Goal: Use online tool/utility: Utilize a website feature to perform a specific function

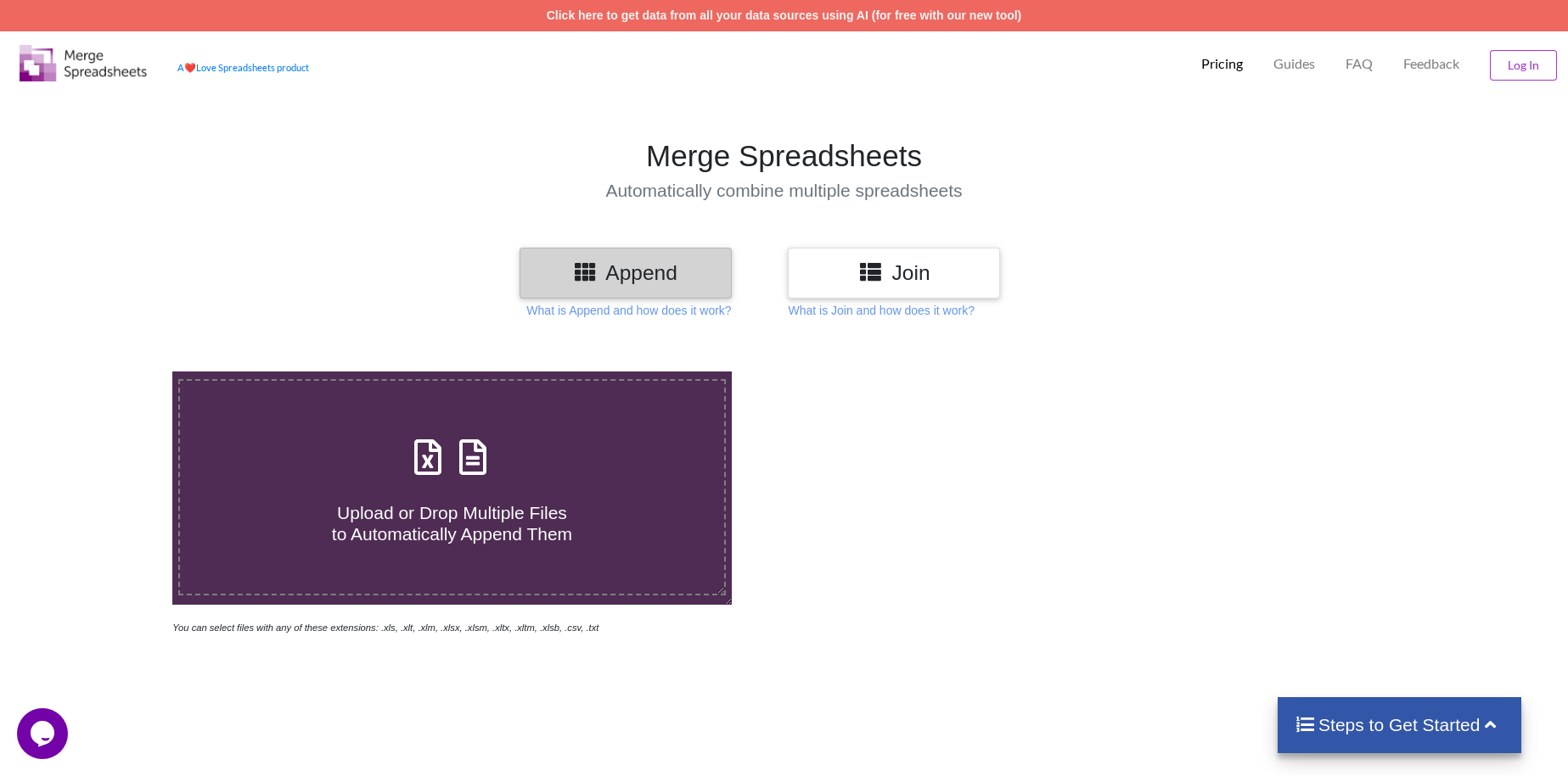
type input "C:\fakepath\Bilgah Final Points.xlsx"
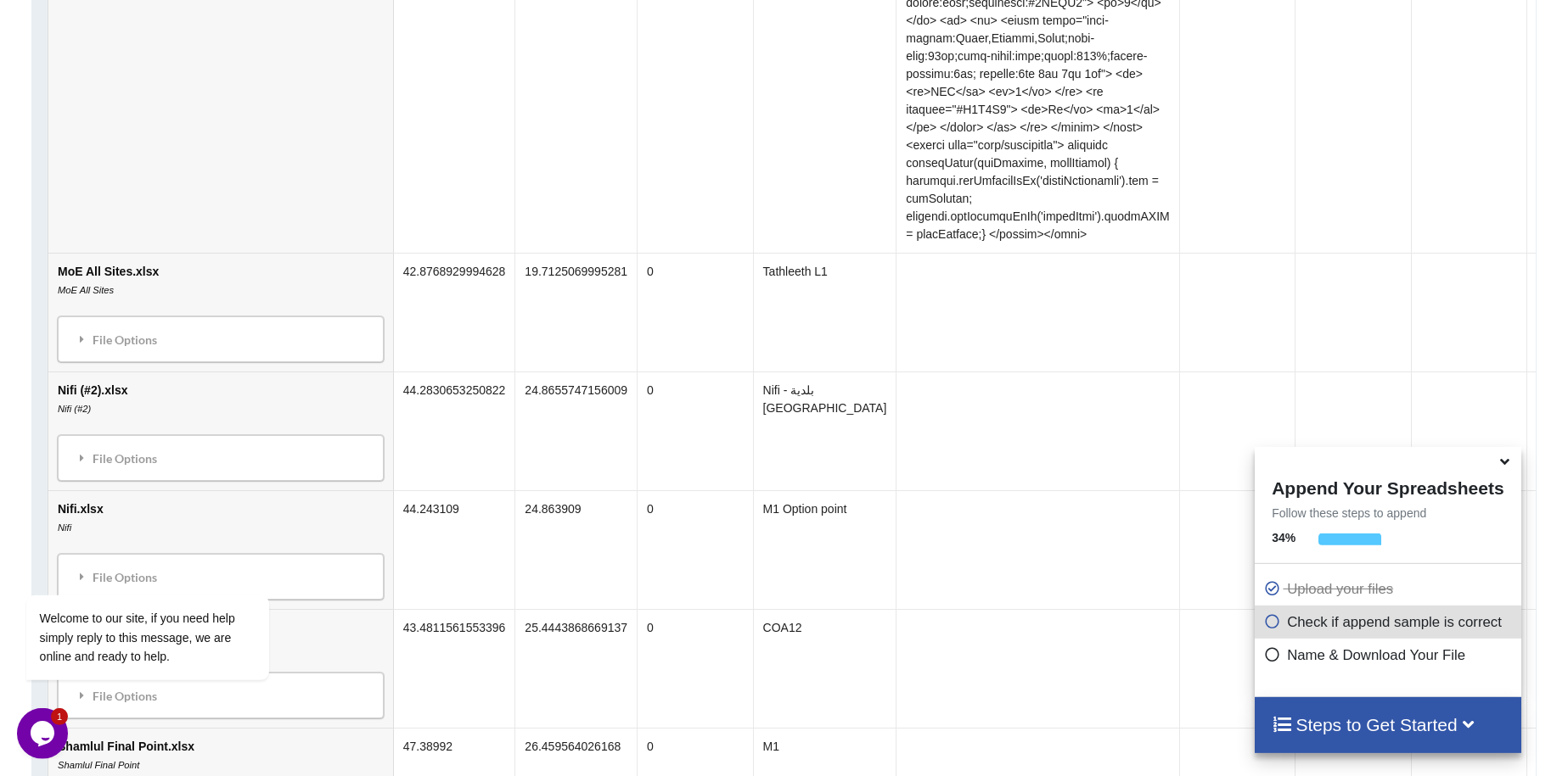
scroll to position [2867, 0]
drag, startPoint x: 405, startPoint y: 341, endPoint x: 420, endPoint y: 342, distance: 15.0
click at [415, 368] on td "44.2830653250822" at bounding box center [453, 427] width 122 height 119
click at [430, 368] on td "44.2830653250822" at bounding box center [453, 427] width 122 height 119
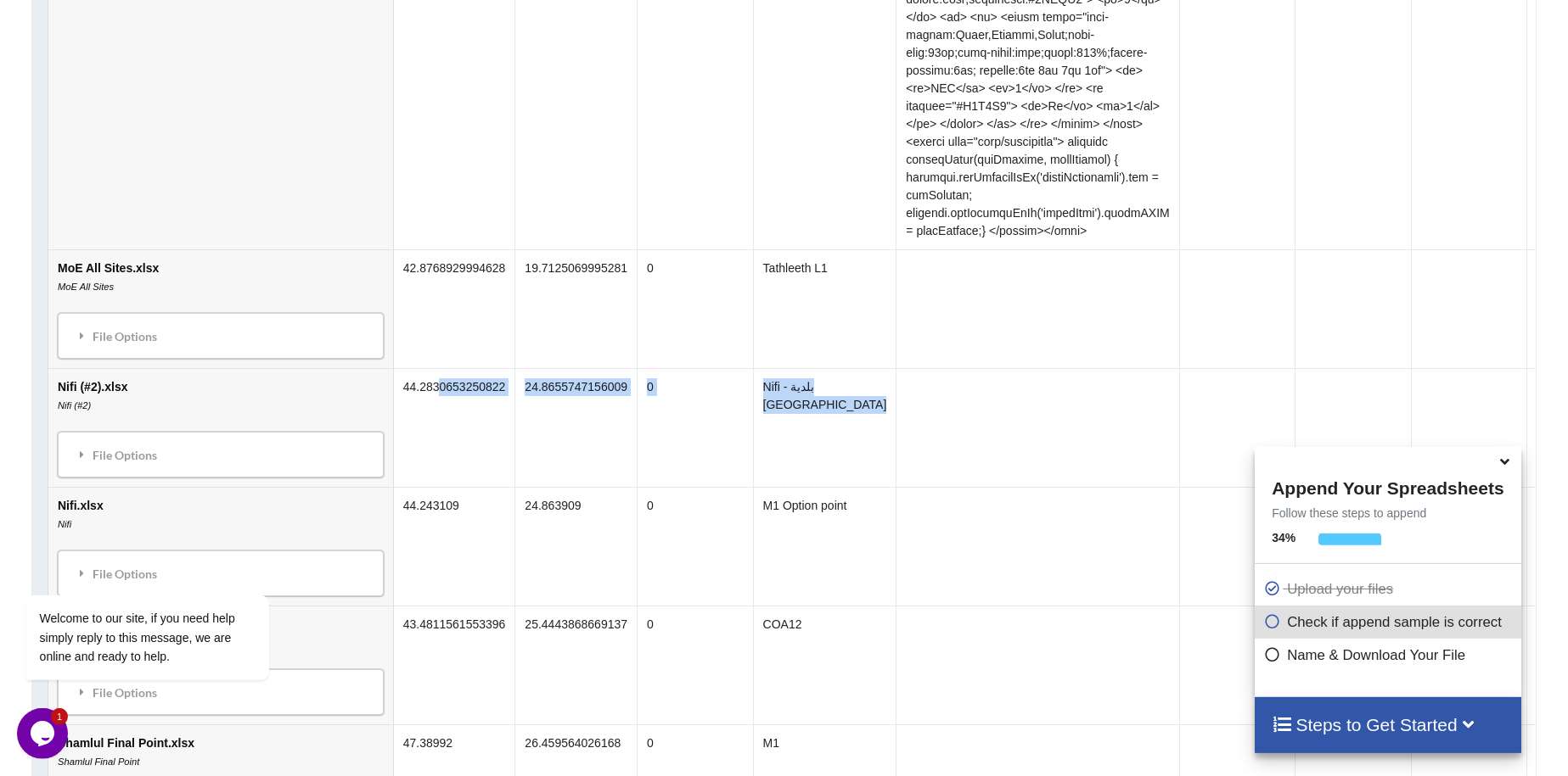
drag, startPoint x: 428, startPoint y: 339, endPoint x: 967, endPoint y: 396, distance: 542.0
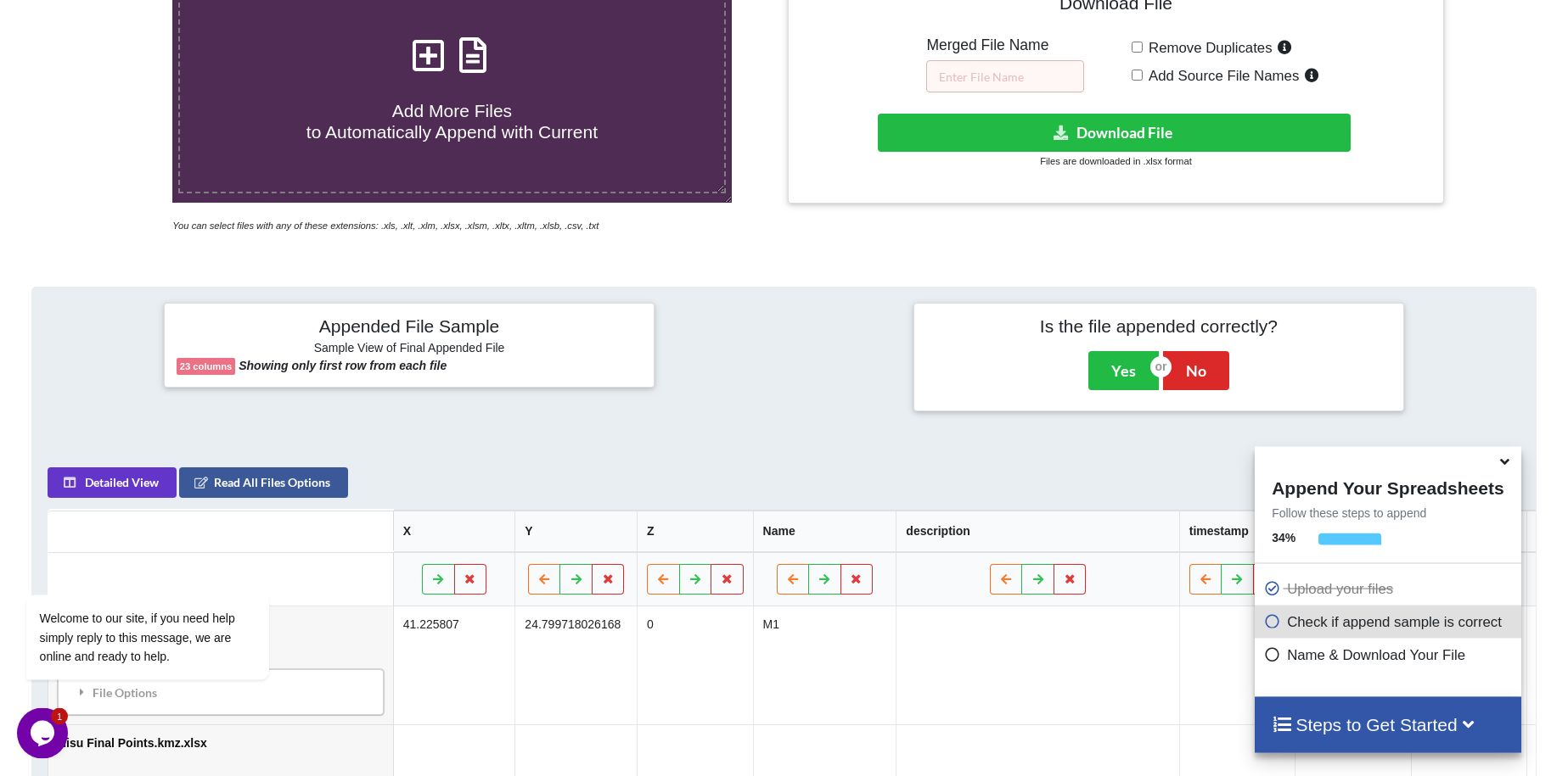
scroll to position [519, 0]
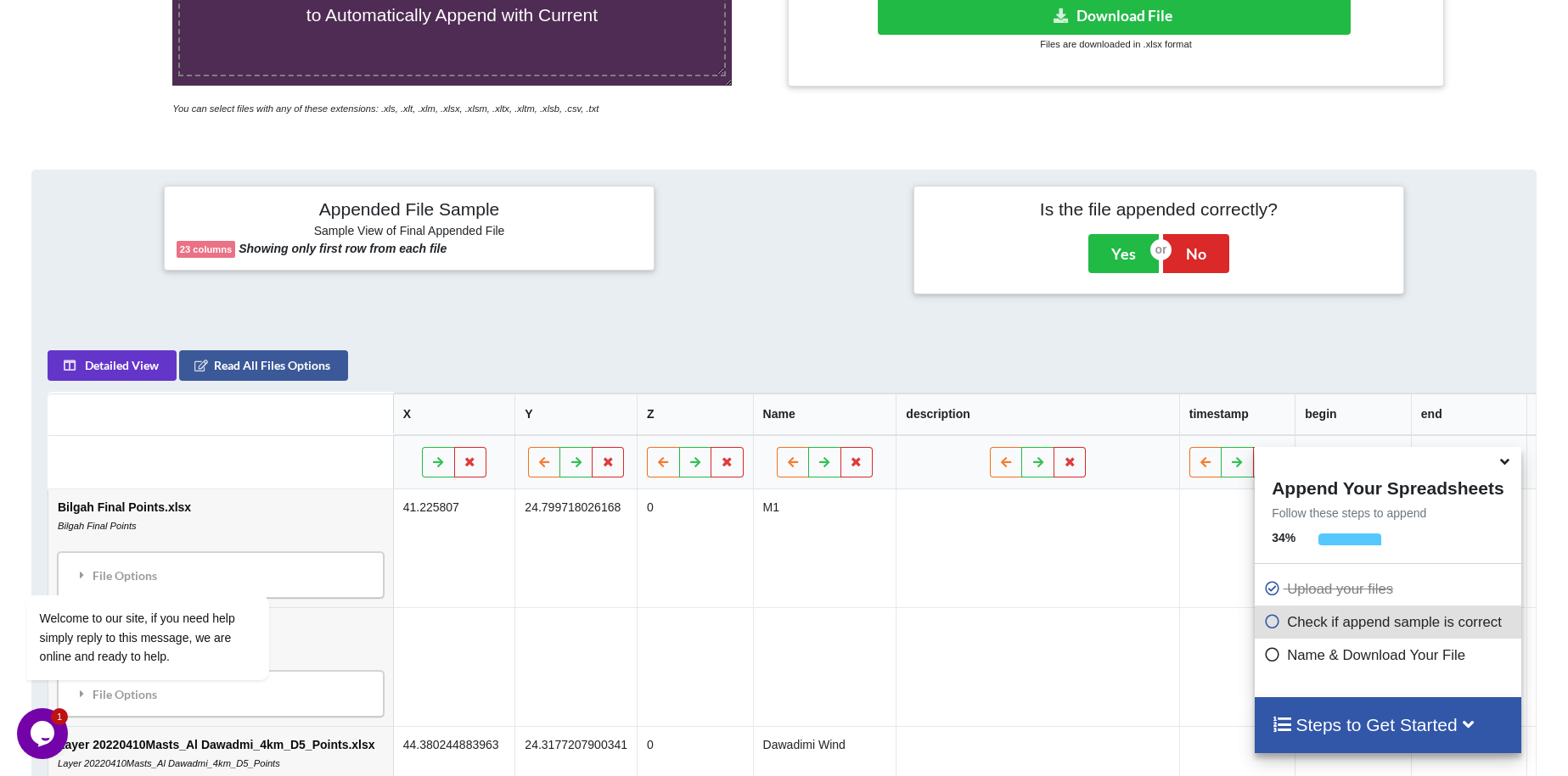
click at [1499, 463] on icon at bounding box center [1504, 459] width 18 height 15
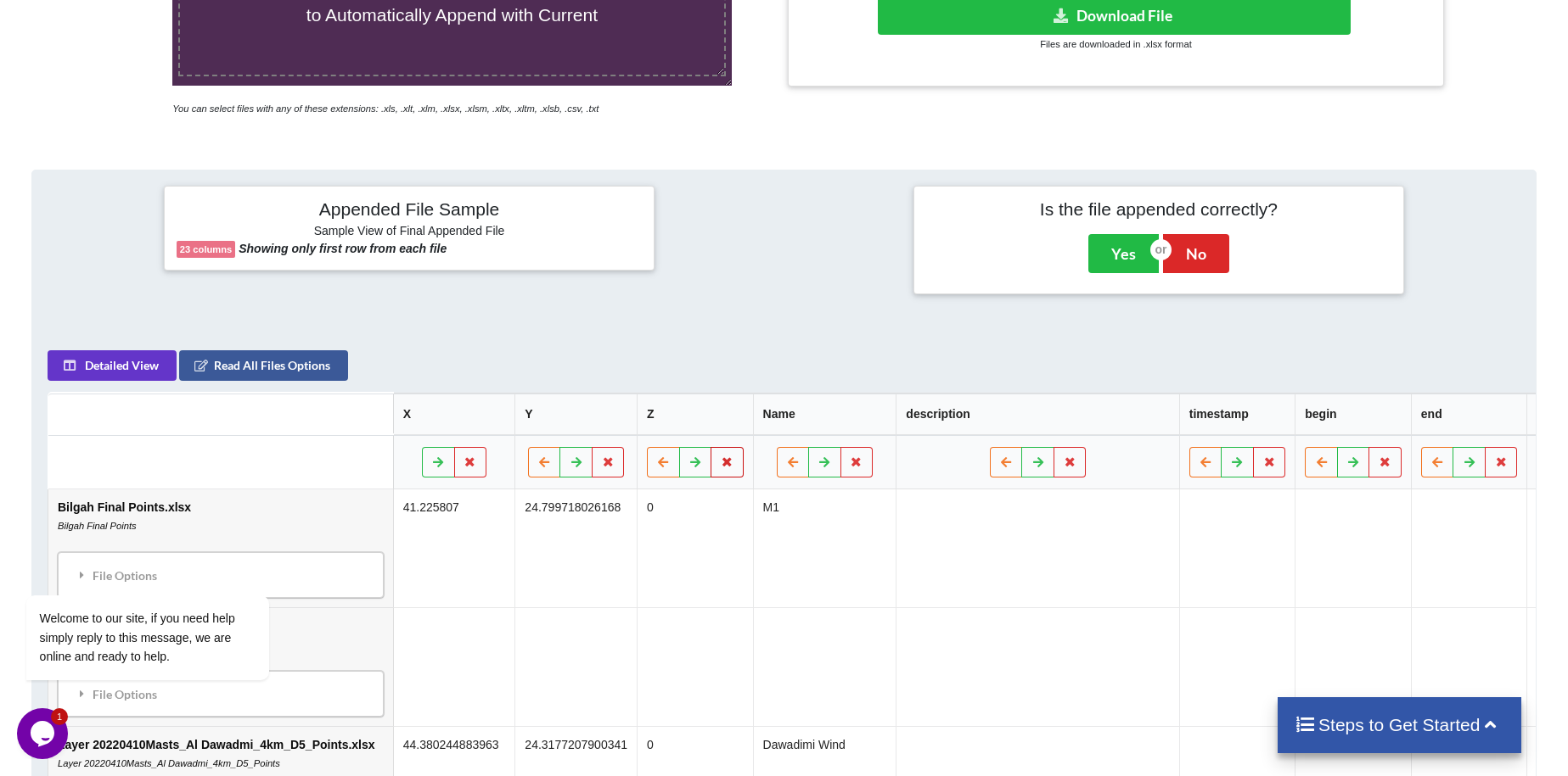
click at [720, 456] on icon at bounding box center [727, 461] width 14 height 10
click at [621, 358] on button "Delete Column" at bounding box center [586, 355] width 114 height 31
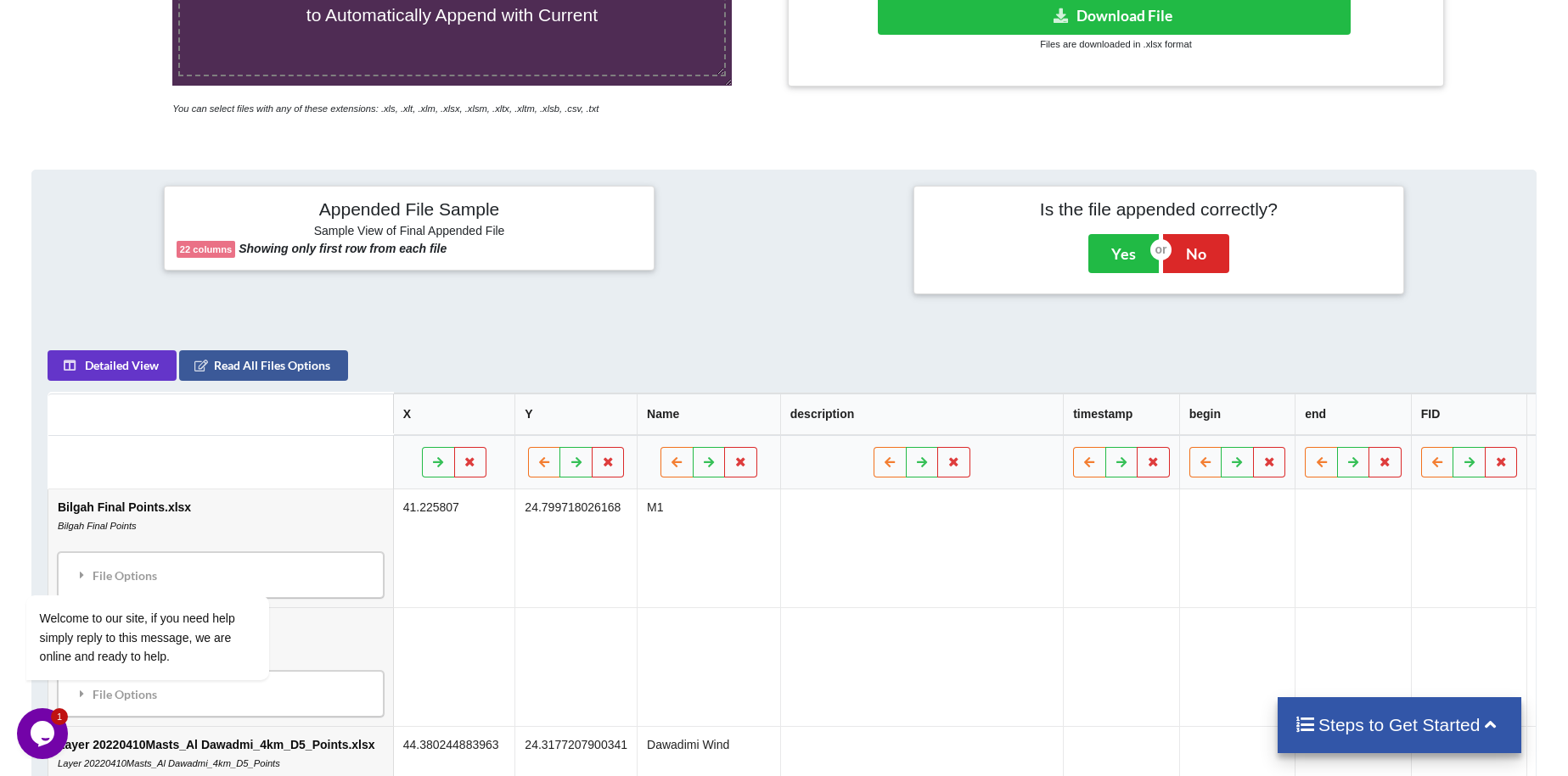
click at [924, 393] on th "description" at bounding box center [920, 414] width 283 height 41
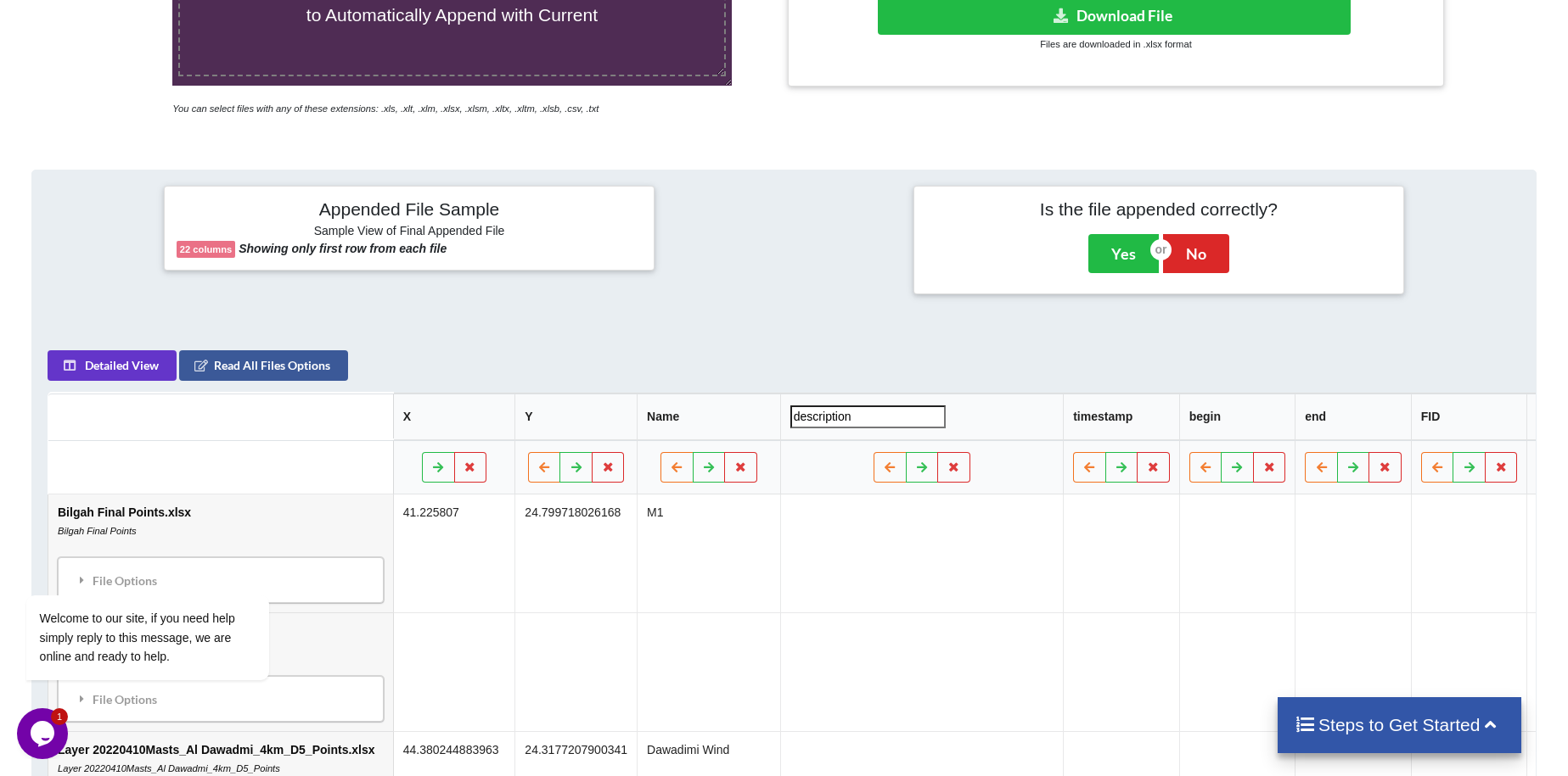
drag, startPoint x: 885, startPoint y: 573, endPoint x: 883, endPoint y: 562, distance: 11.2
click at [883, 613] on td at bounding box center [920, 672] width 283 height 119
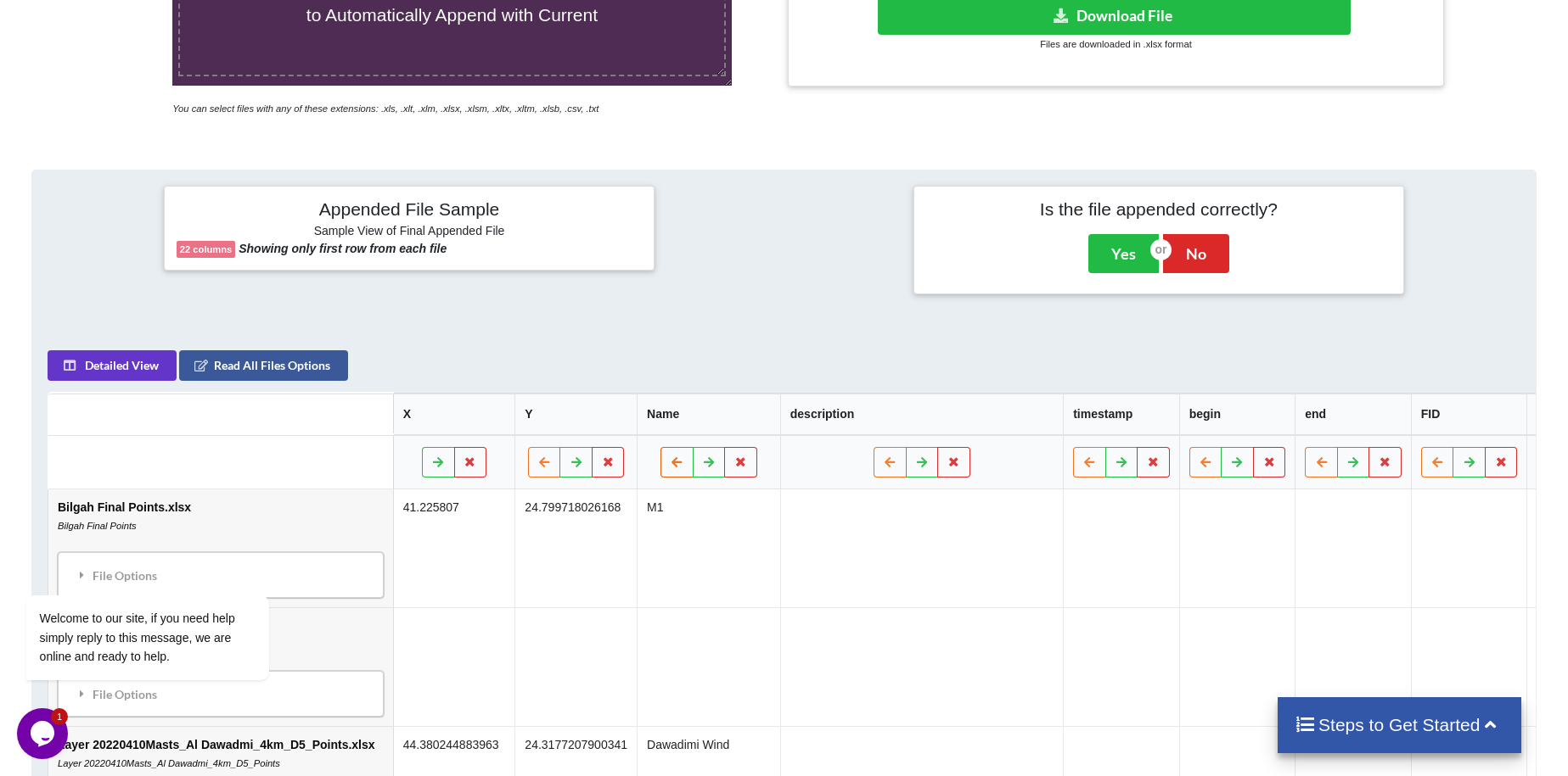
click at [660, 447] on button at bounding box center [676, 462] width 33 height 31
click at [538, 447] on button at bounding box center [554, 462] width 33 height 31
click at [1145, 456] on icon at bounding box center [1152, 461] width 14 height 10
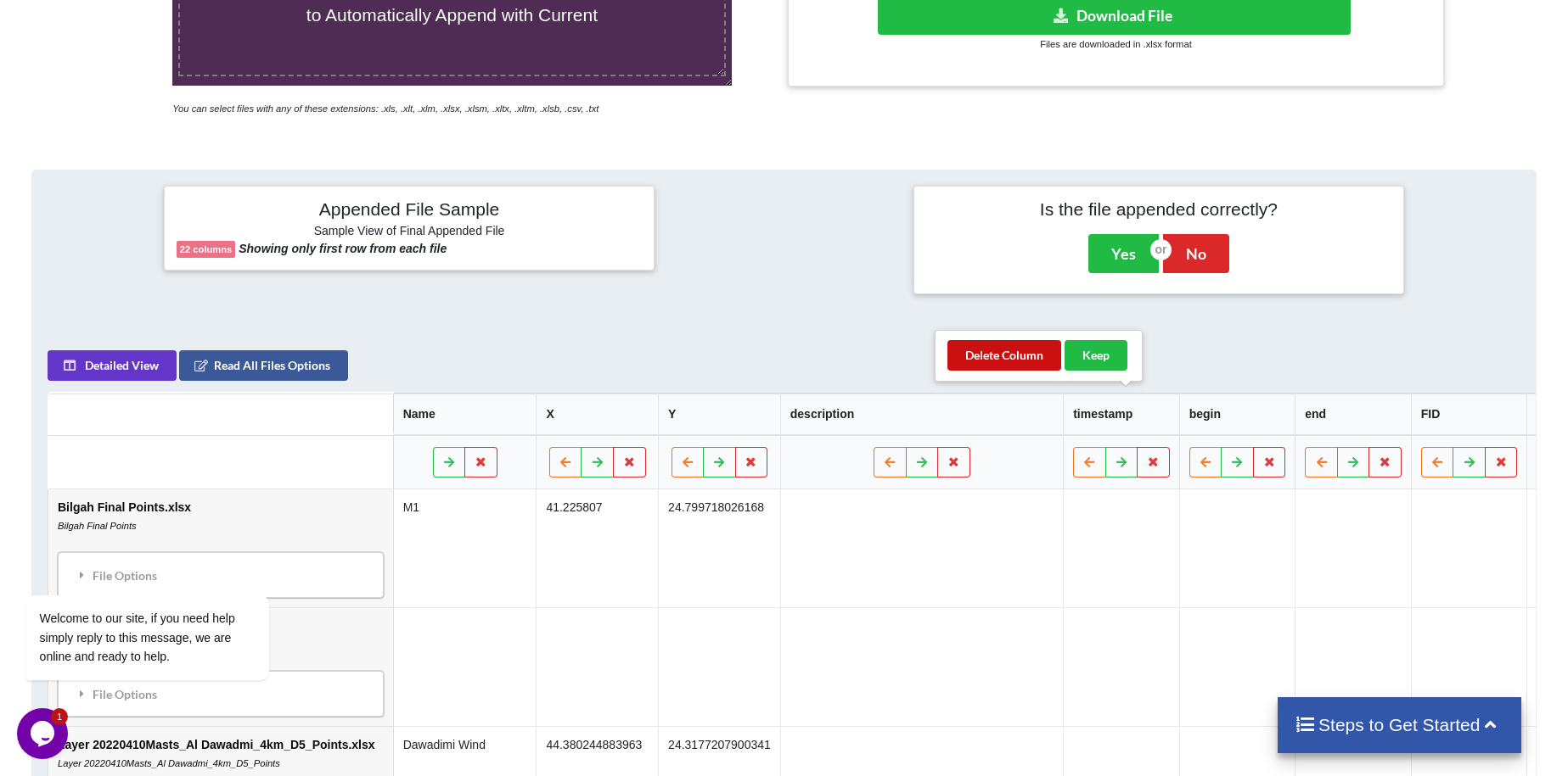
click at [990, 357] on button "Delete Column" at bounding box center [1004, 355] width 114 height 31
click at [1145, 456] on icon at bounding box center [1152, 461] width 14 height 10
click at [997, 357] on button "Delete Column" at bounding box center [1004, 355] width 114 height 31
click at [1145, 456] on icon at bounding box center [1152, 461] width 14 height 10
click at [1020, 365] on button "Delete Column" at bounding box center [1004, 355] width 114 height 31
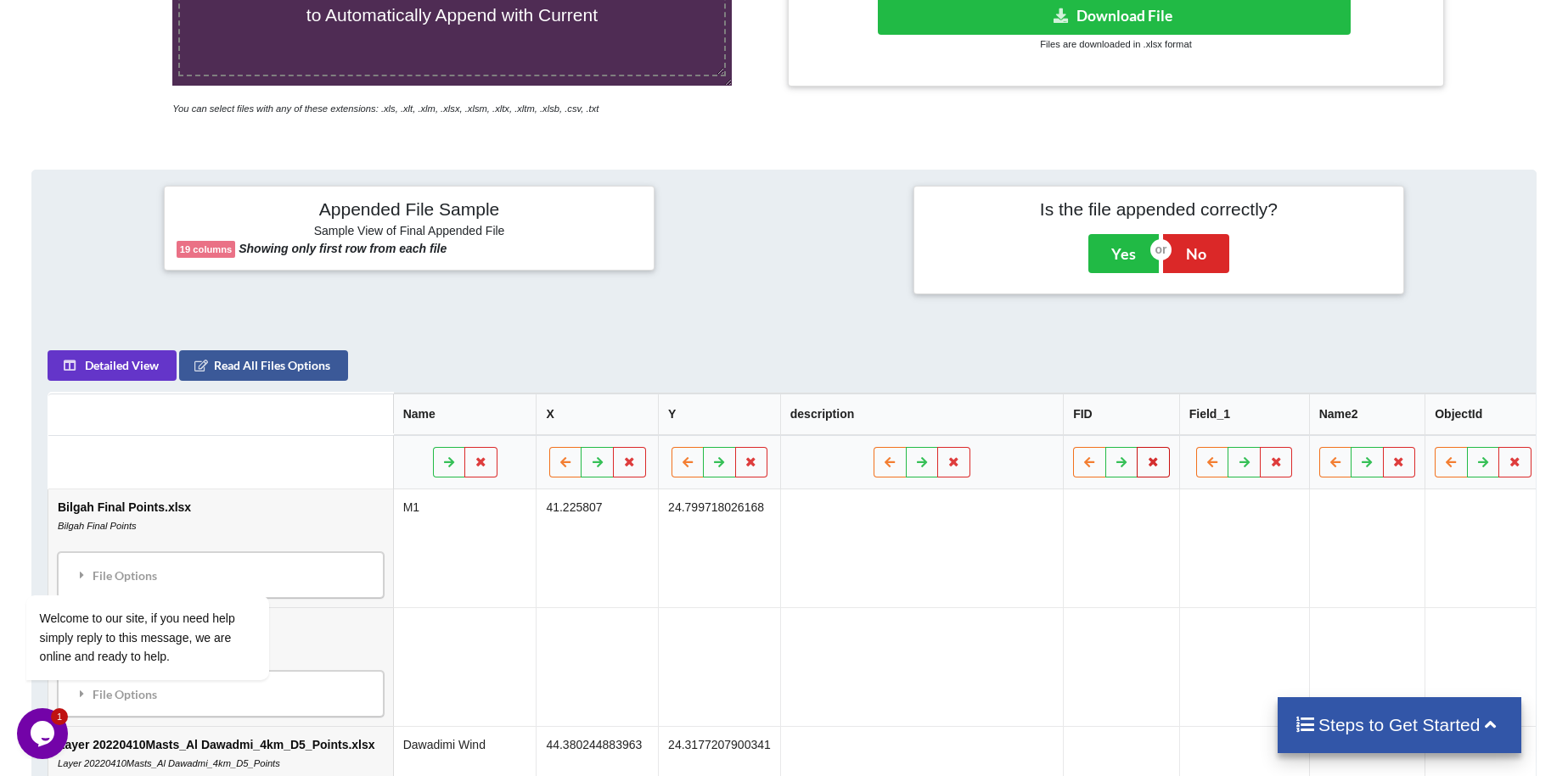
click at [1145, 456] on icon at bounding box center [1152, 461] width 14 height 10
drag, startPoint x: 986, startPoint y: 361, endPoint x: 1002, endPoint y: 364, distance: 16.3
click at [996, 364] on button "Delete Column" at bounding box center [1004, 355] width 114 height 31
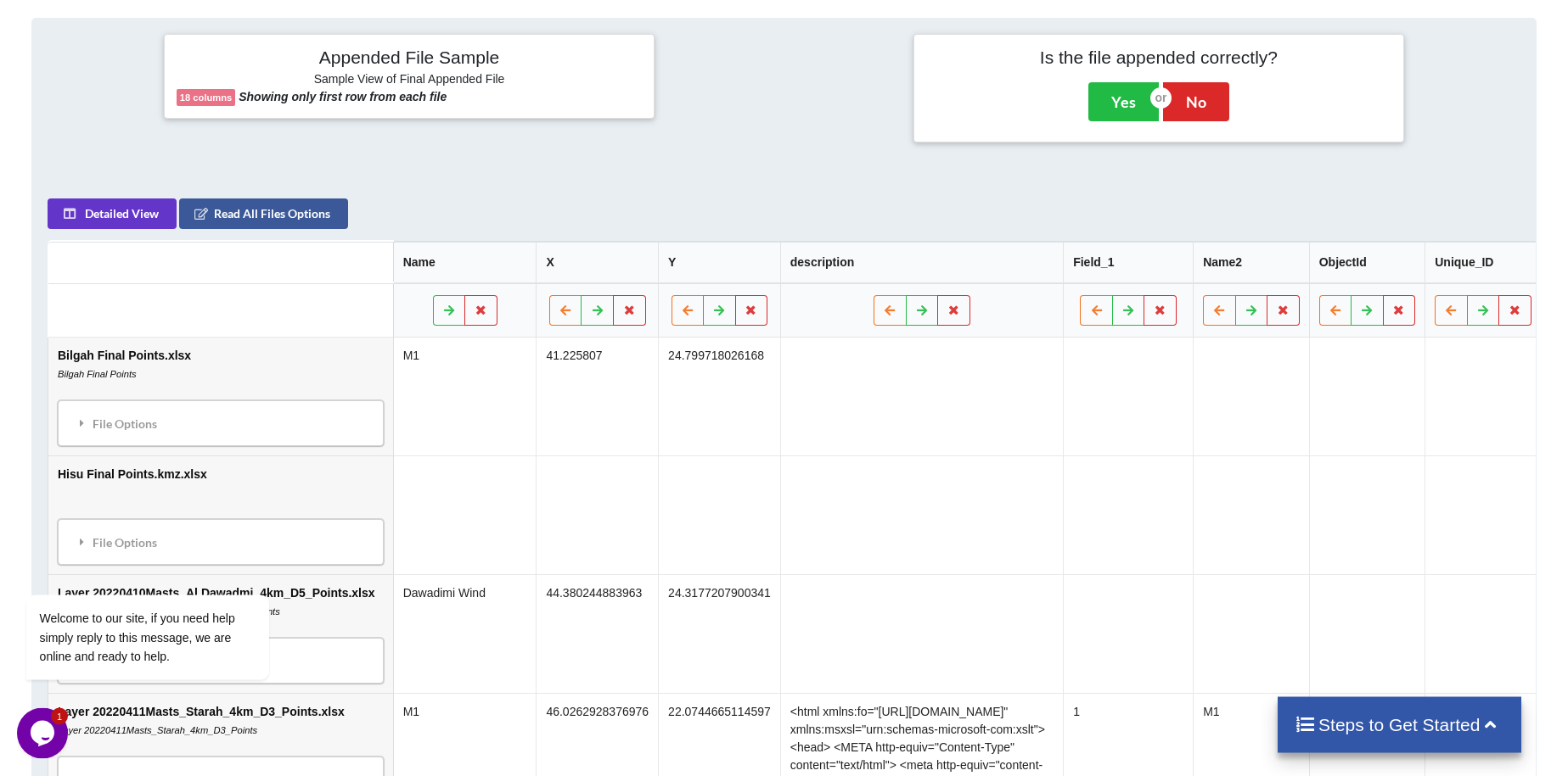
scroll to position [605, 0]
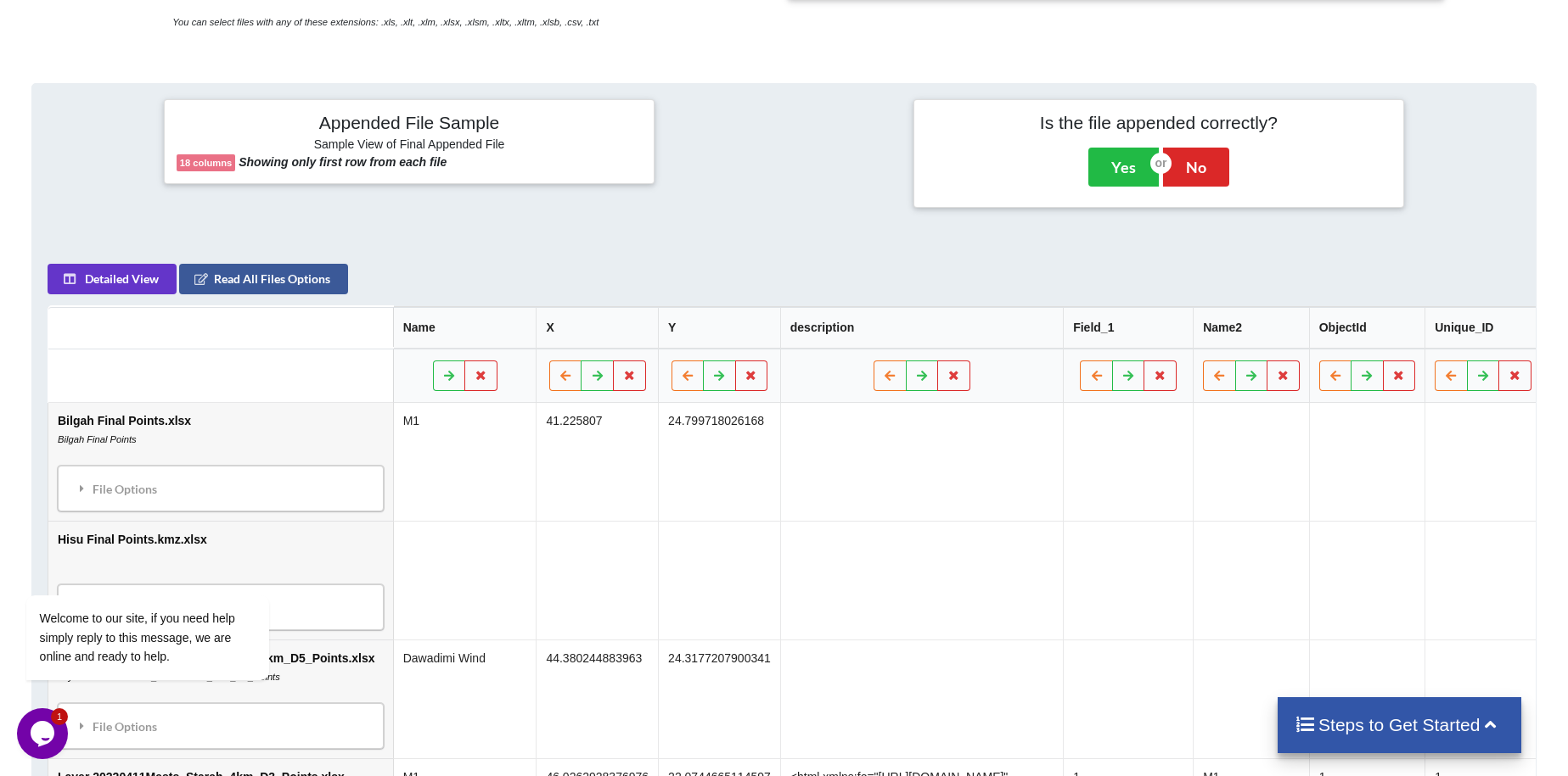
click at [1370, 307] on th "ObjectId" at bounding box center [1366, 327] width 116 height 41
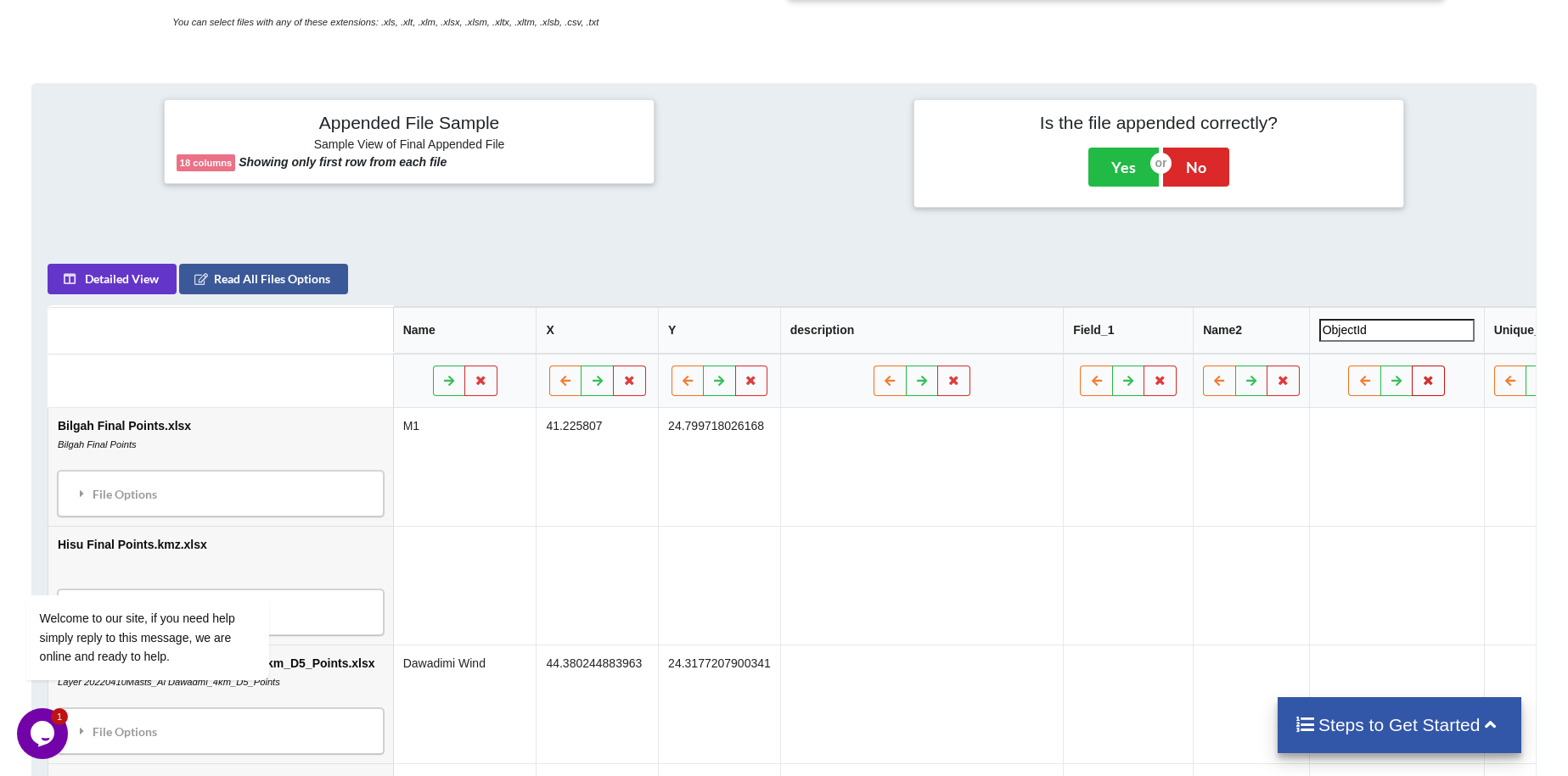
click at [1396, 354] on tr at bounding box center [1394, 381] width 2692 height 54
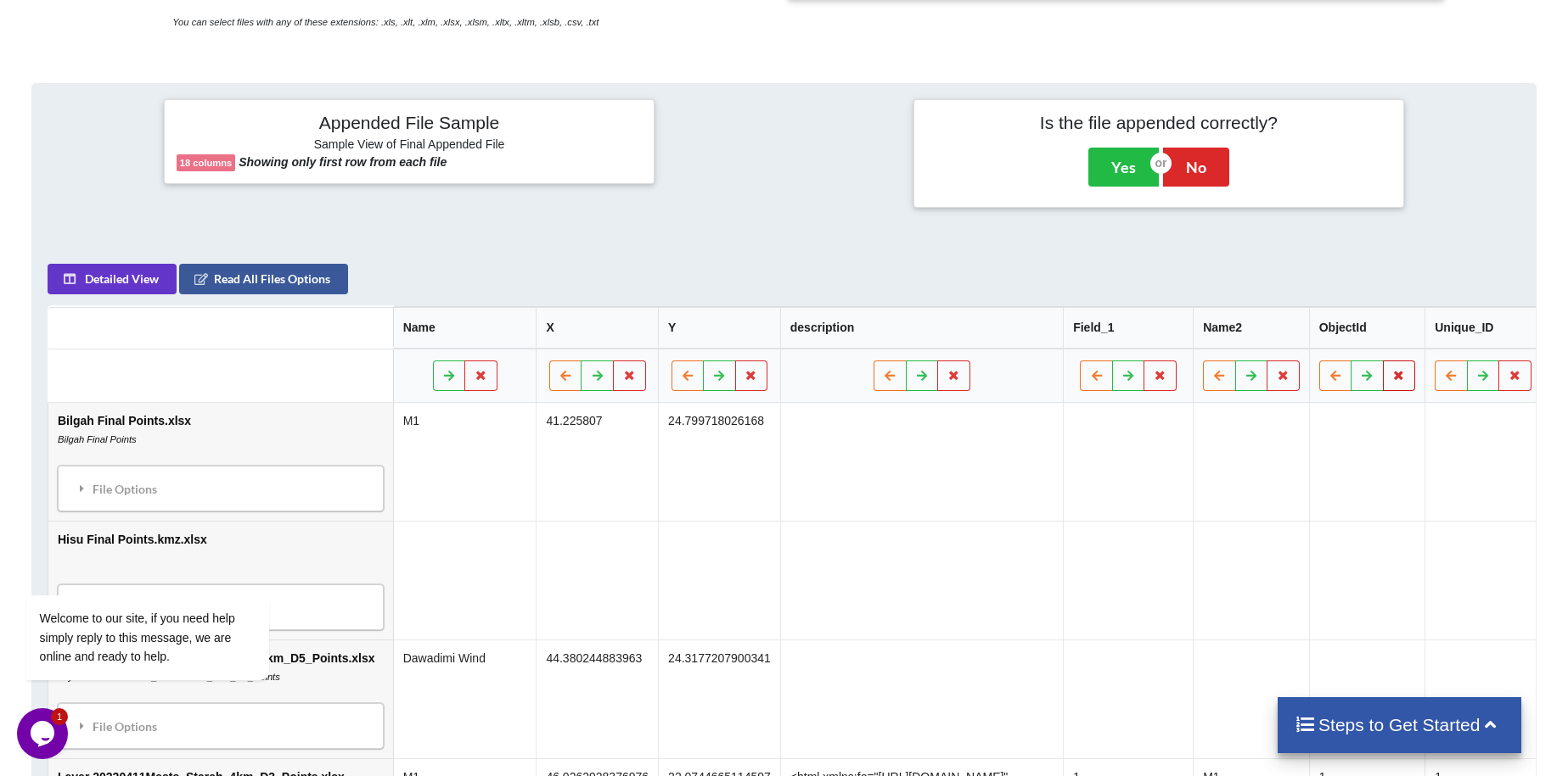
click at [1382, 360] on button at bounding box center [1398, 375] width 33 height 31
click at [1263, 263] on button "Delete Column" at bounding box center [1244, 268] width 114 height 31
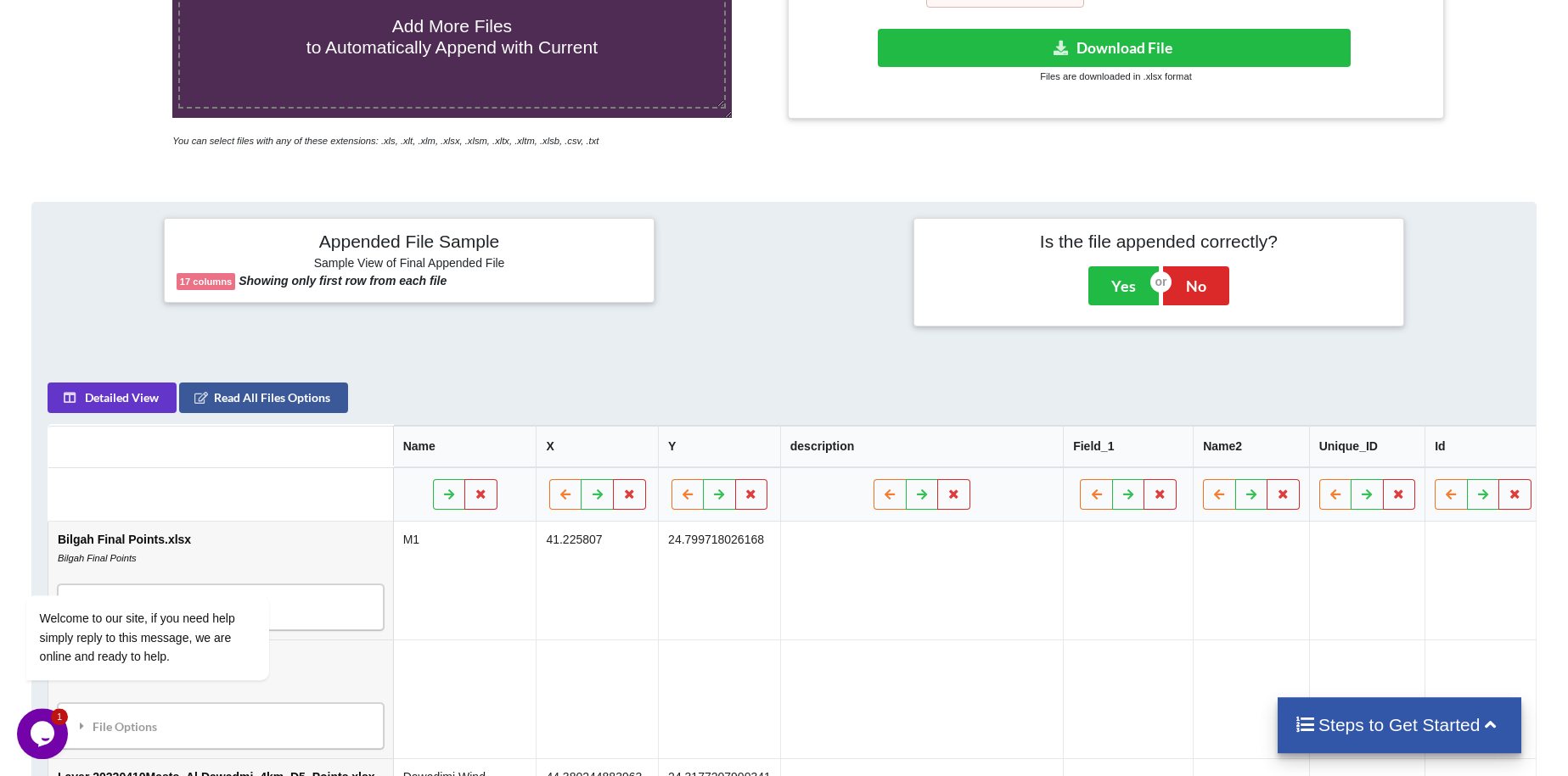
scroll to position [346, 0]
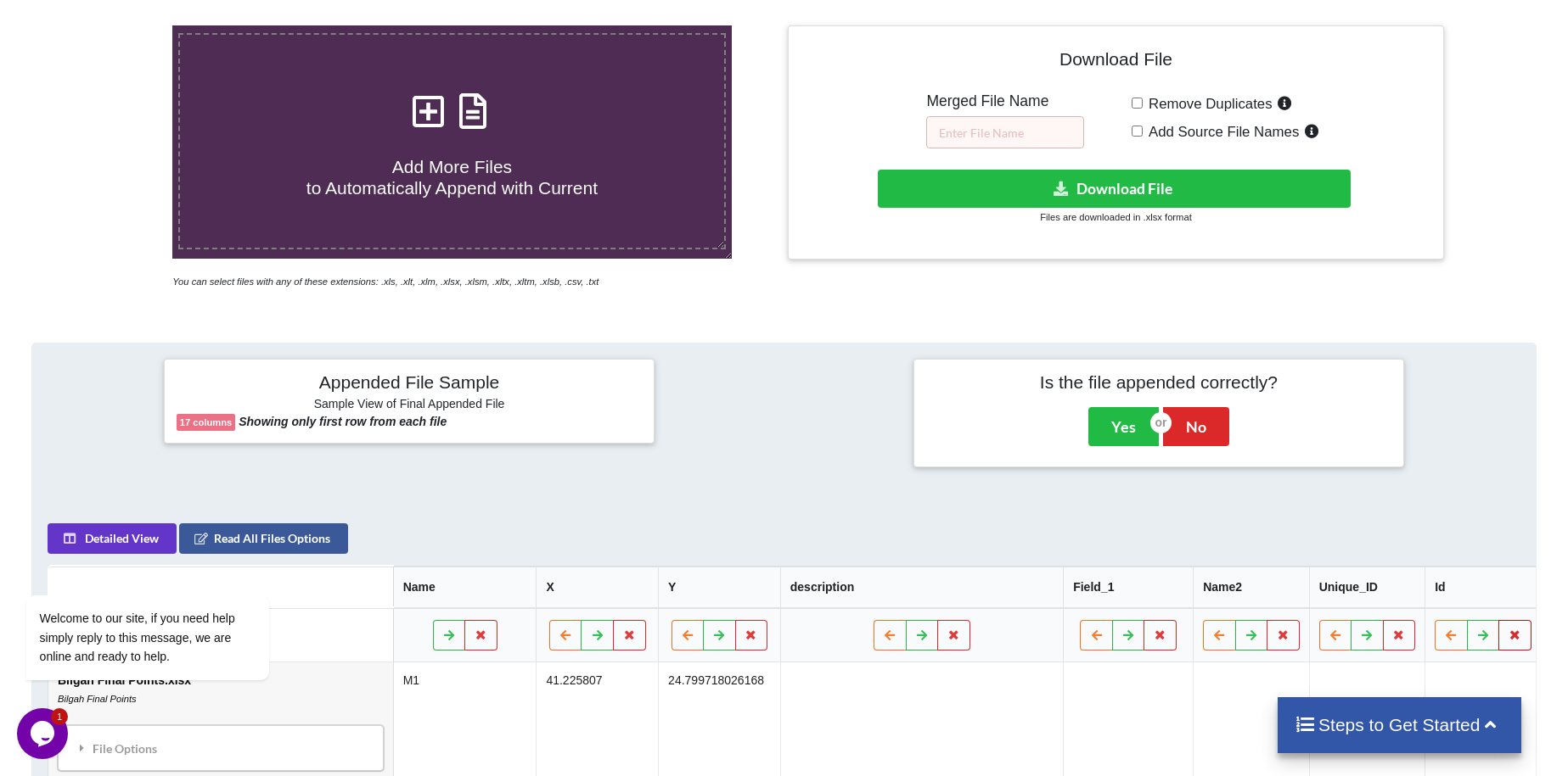
click at [1507, 630] on icon at bounding box center [1514, 634] width 14 height 10
click at [1363, 525] on button "Delete Column" at bounding box center [1360, 528] width 114 height 31
click at [1391, 630] on icon at bounding box center [1398, 634] width 14 height 10
click at [1263, 536] on button "Delete Column" at bounding box center [1244, 528] width 114 height 31
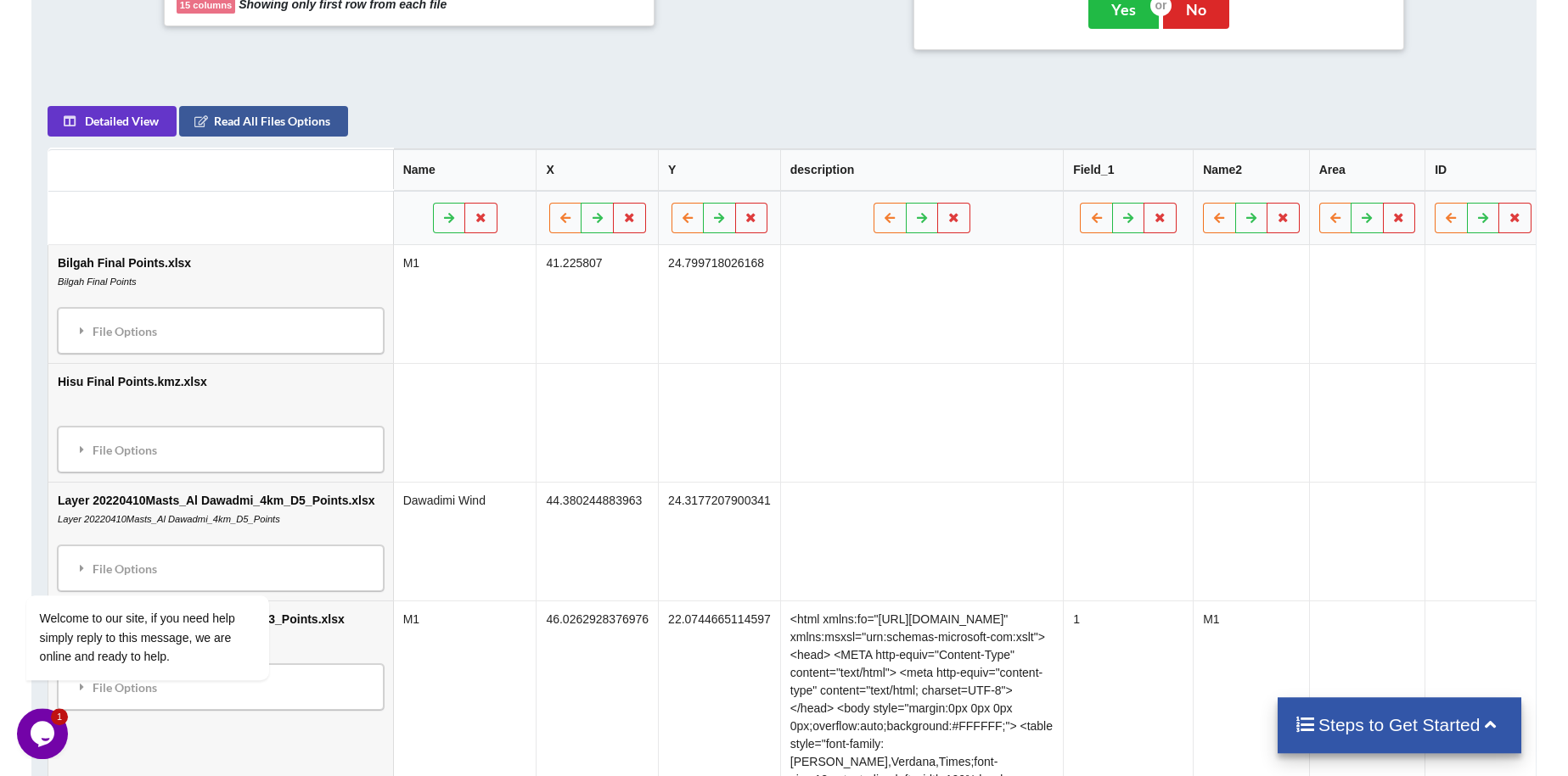
scroll to position [605, 0]
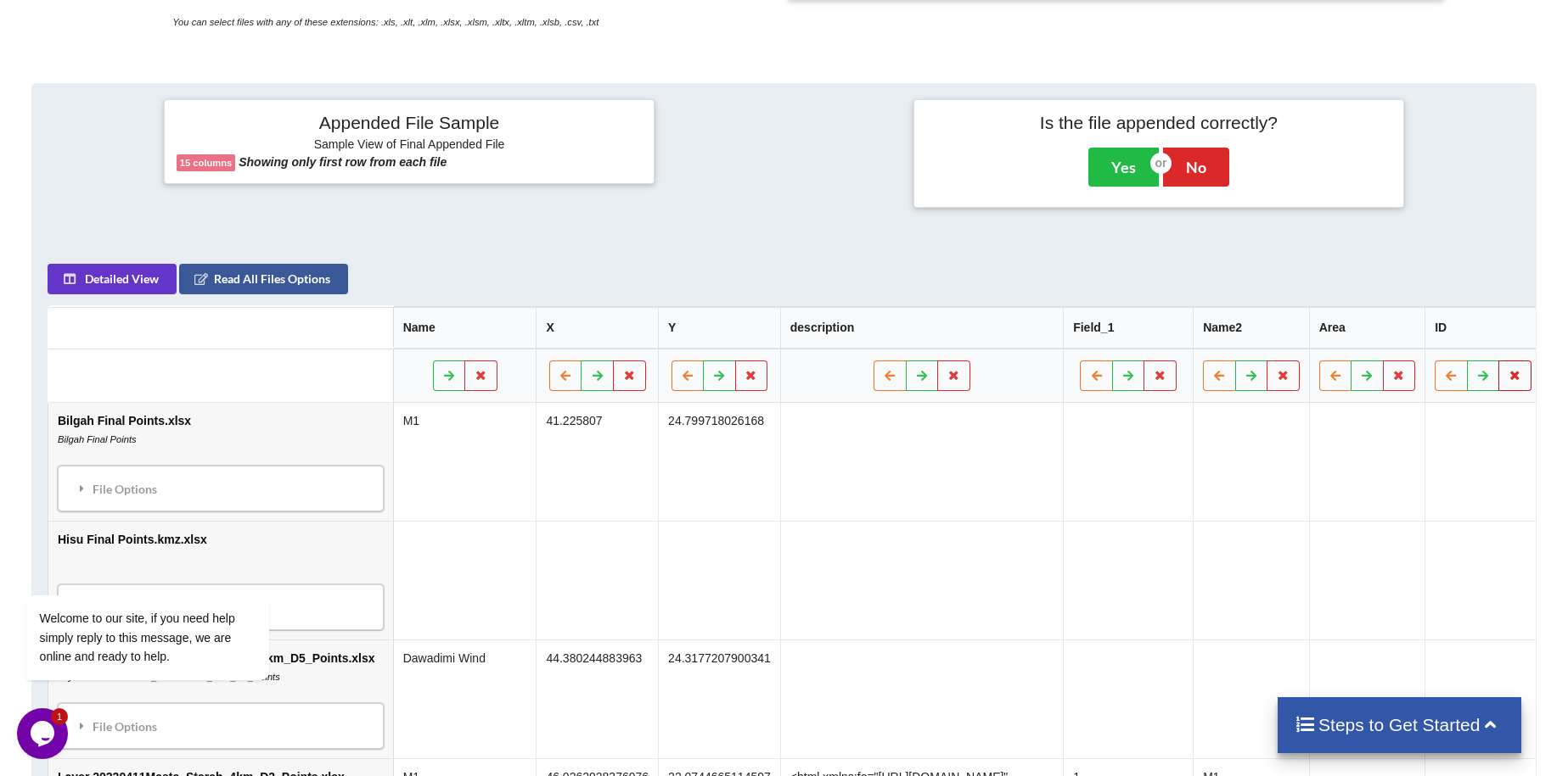
click at [1499, 360] on button at bounding box center [1514, 375] width 33 height 31
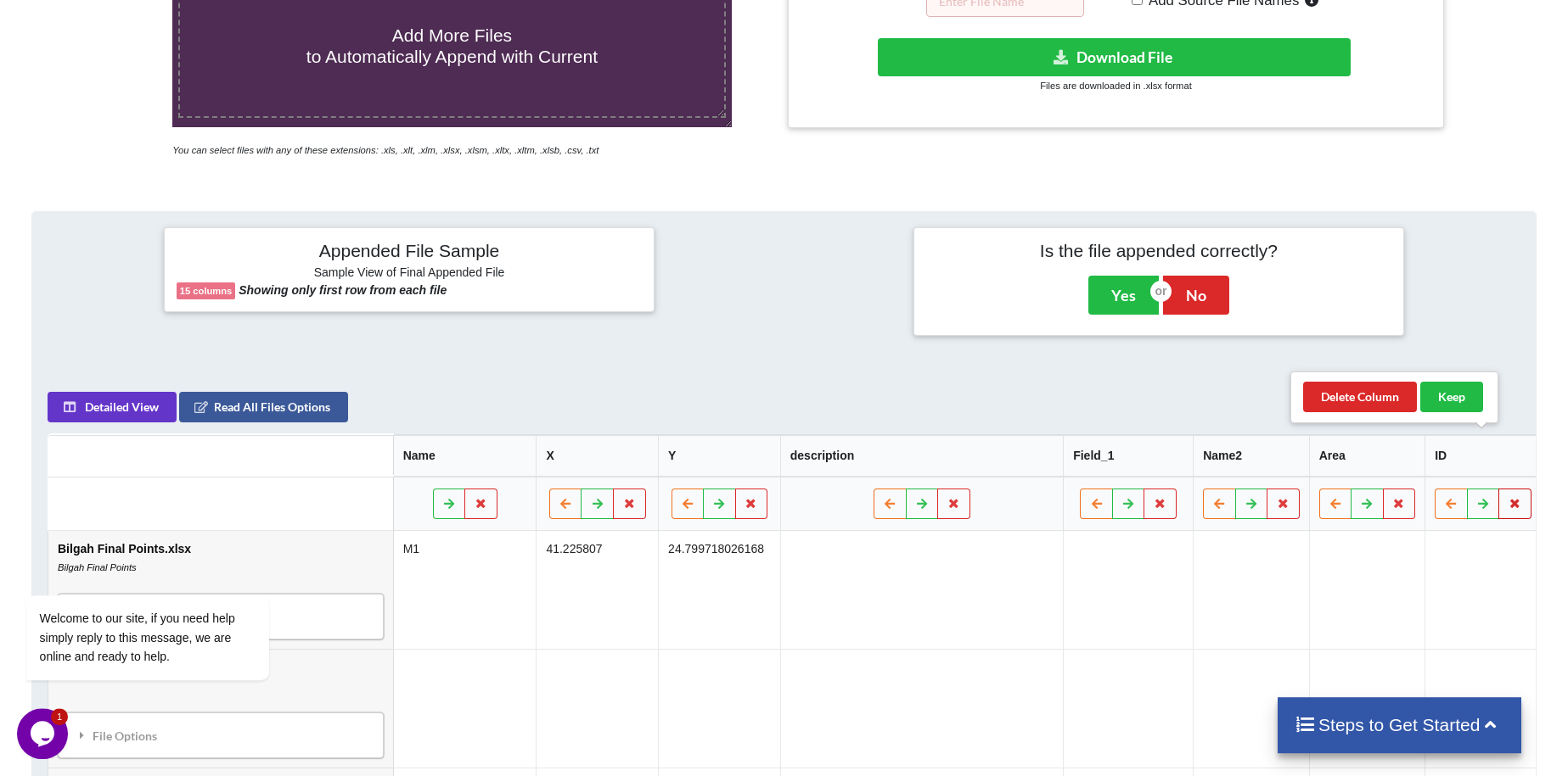
scroll to position [346, 0]
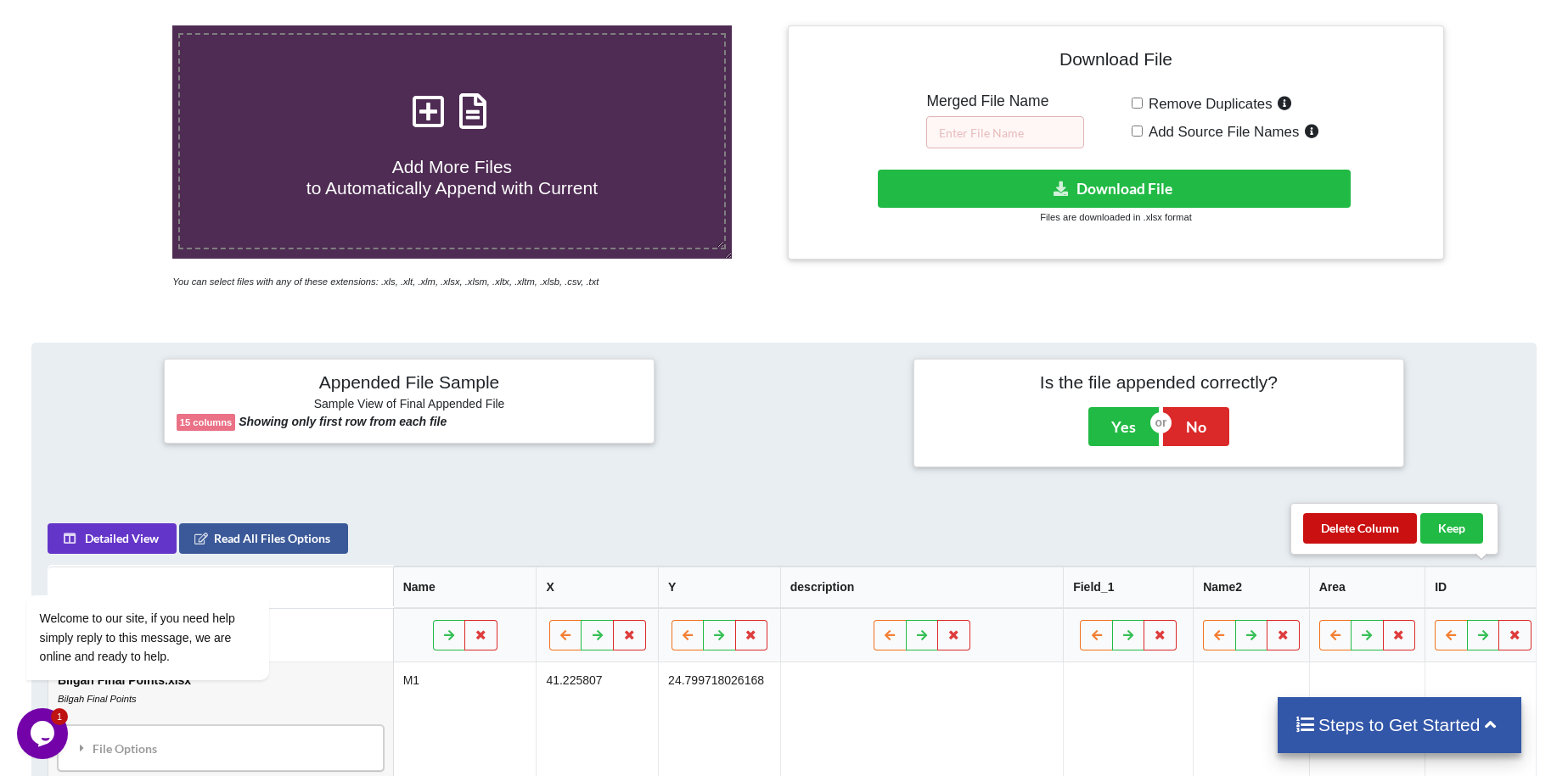
click at [1386, 517] on button "Delete Column" at bounding box center [1360, 528] width 114 height 31
click at [1499, 620] on button at bounding box center [1514, 635] width 33 height 31
click at [1364, 525] on button "Delete Column" at bounding box center [1360, 528] width 114 height 31
click at [1499, 620] on button at bounding box center [1514, 635] width 33 height 31
click at [1386, 529] on button "Delete Column" at bounding box center [1360, 528] width 114 height 31
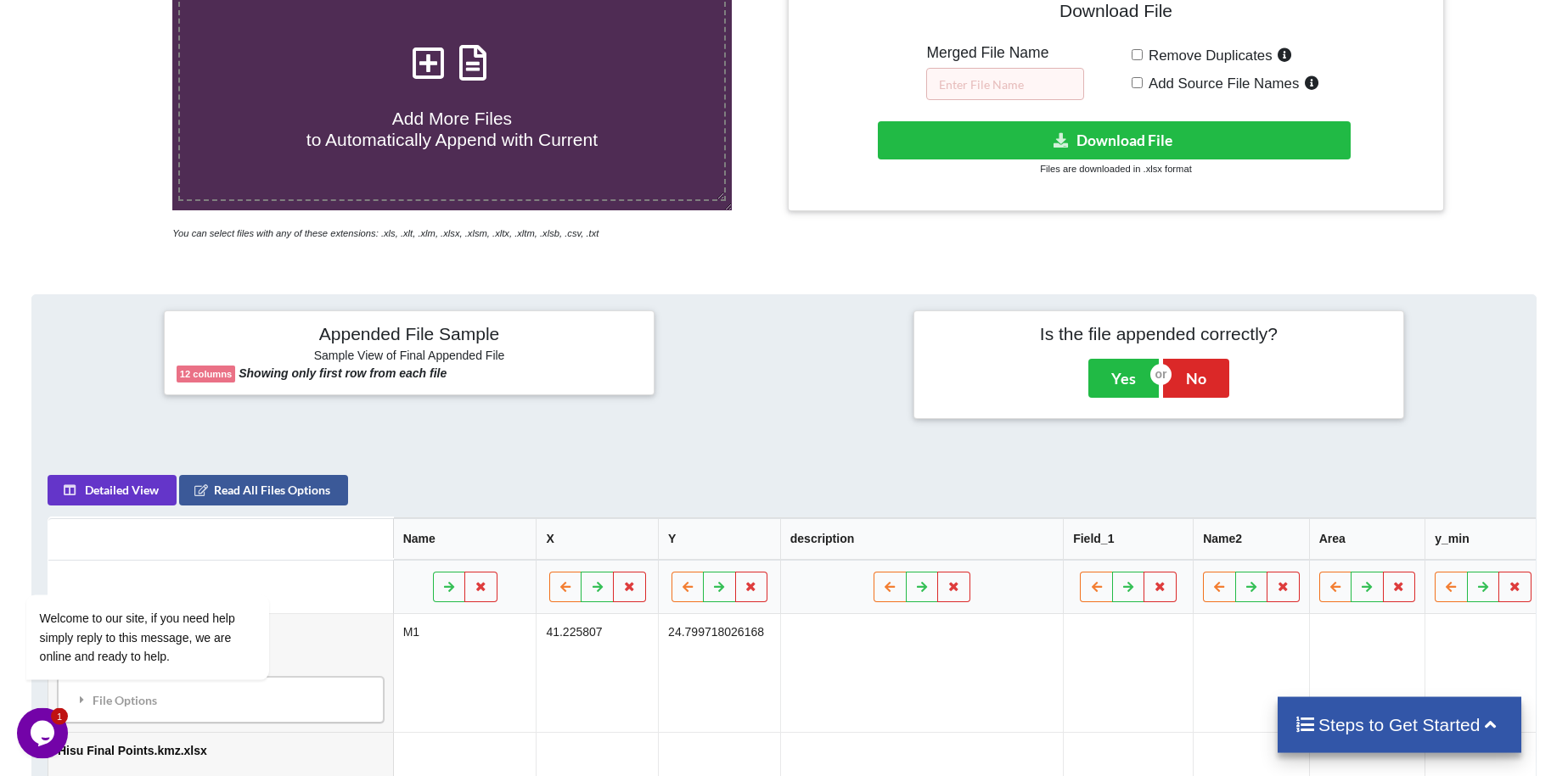
scroll to position [433, 0]
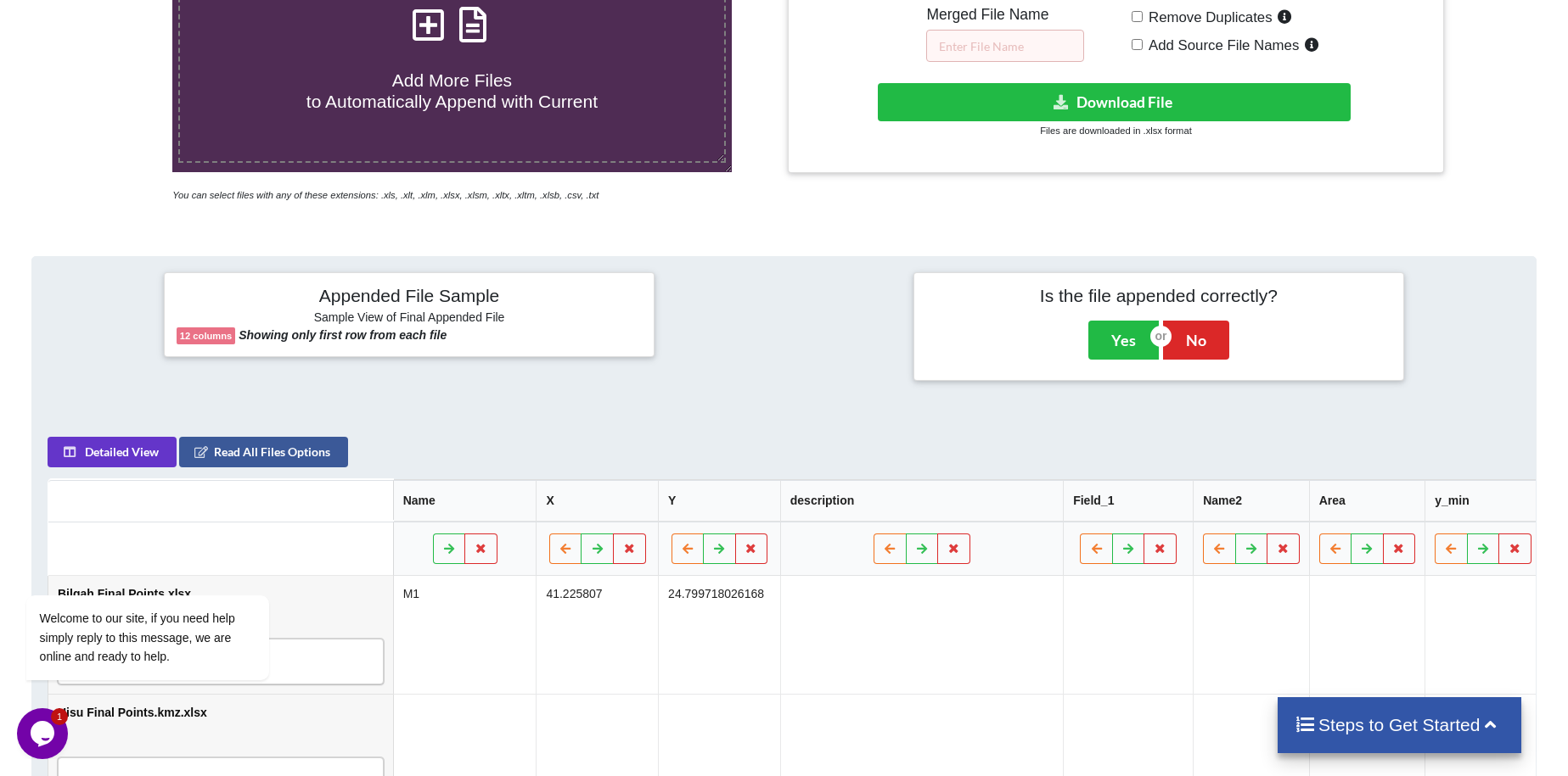
click at [1470, 720] on h4 "Steps to Get Started" at bounding box center [1399, 724] width 209 height 22
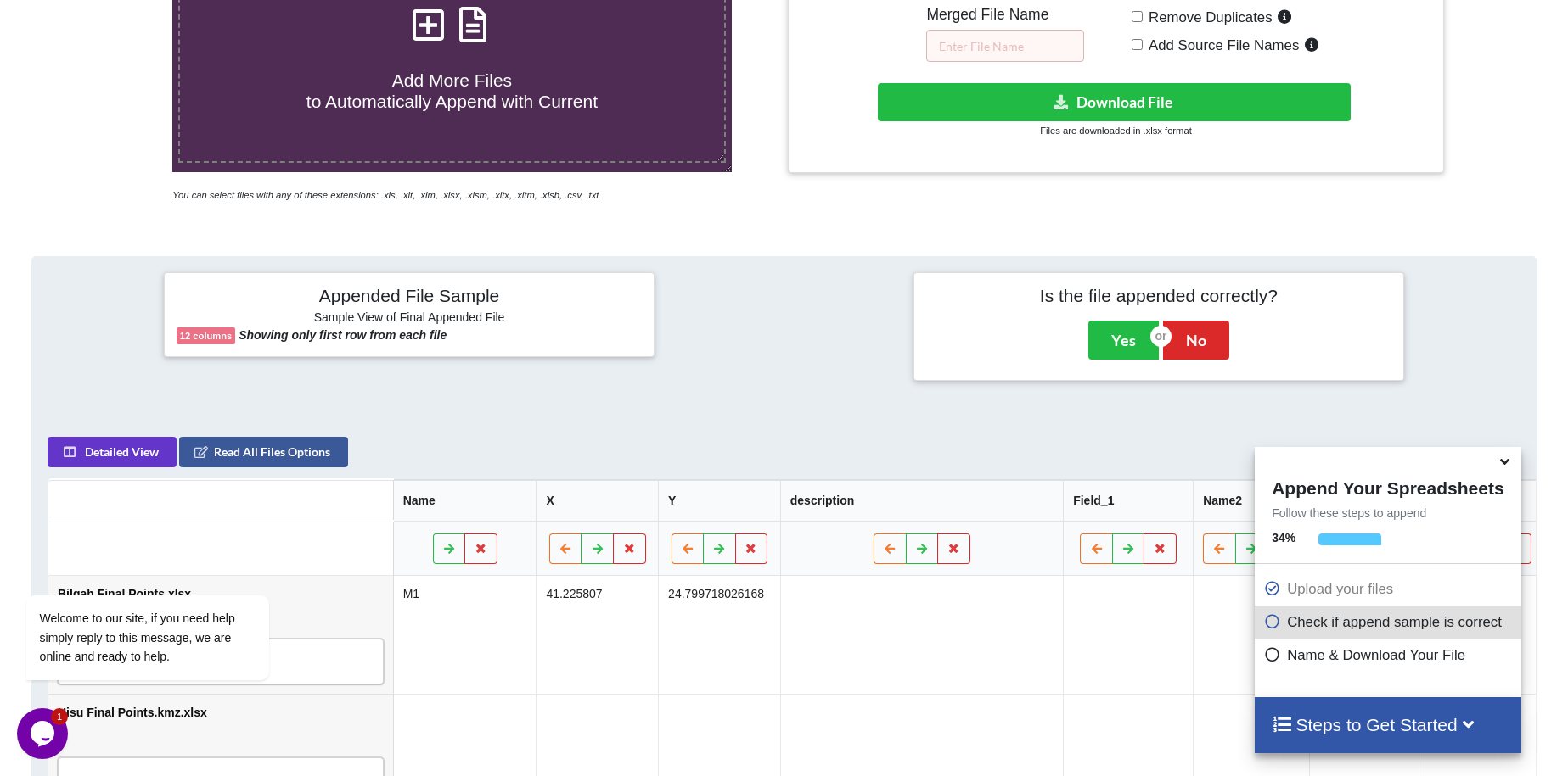
click at [1063, 576] on td at bounding box center [1128, 635] width 130 height 118
click at [996, 594] on td at bounding box center [920, 635] width 283 height 118
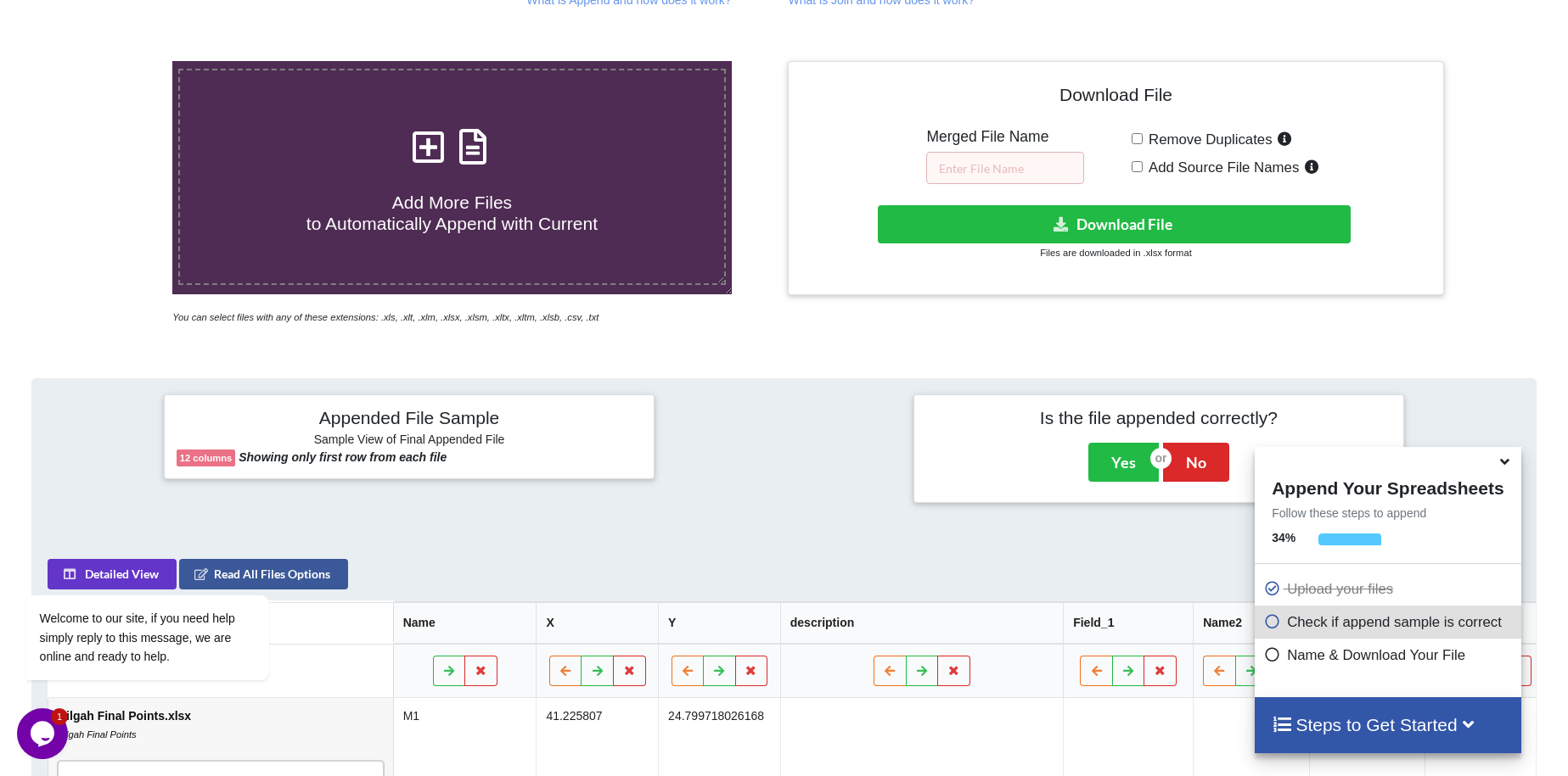
scroll to position [547, 0]
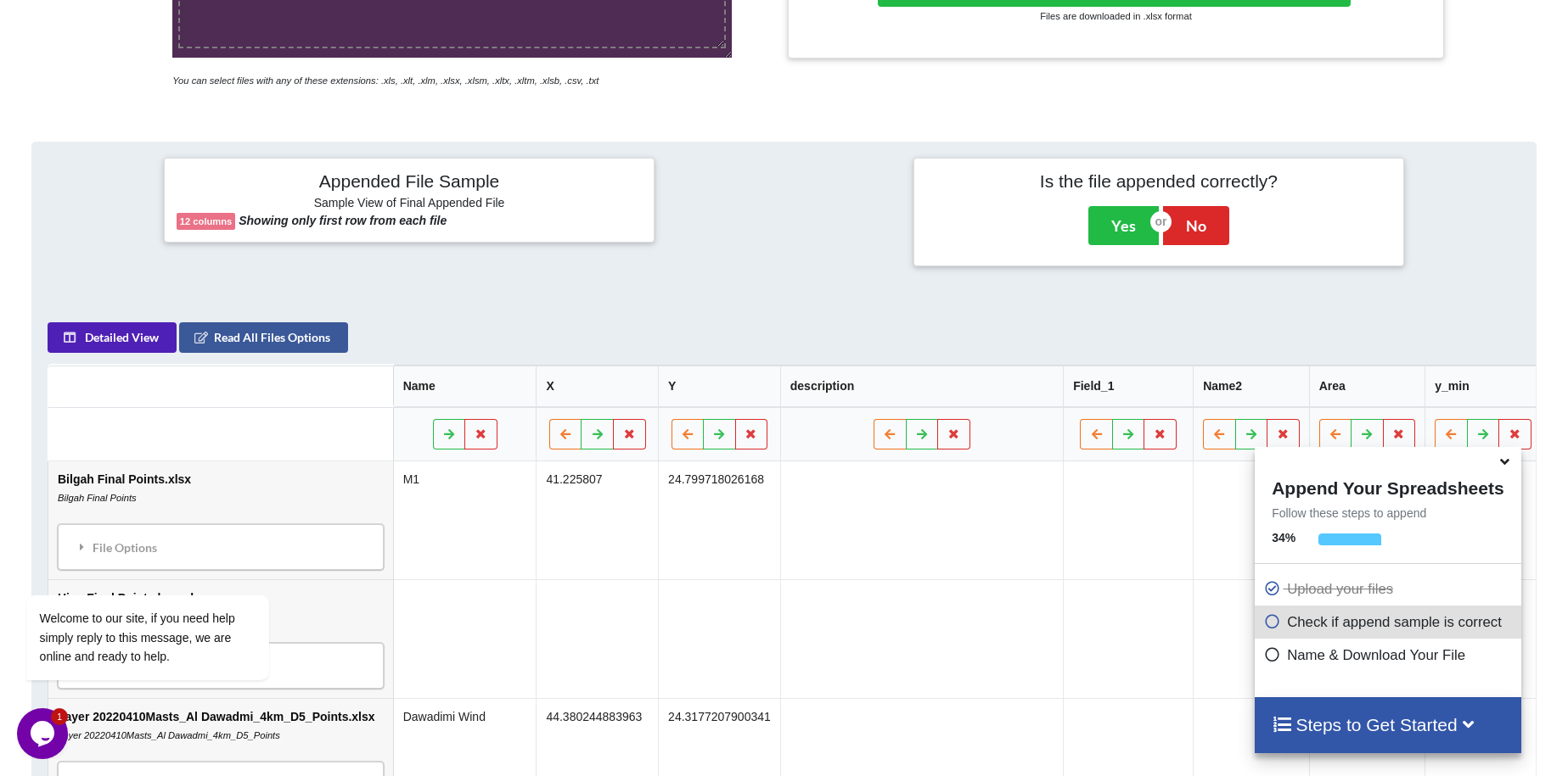
click at [143, 323] on button "Detailed View" at bounding box center [112, 338] width 129 height 31
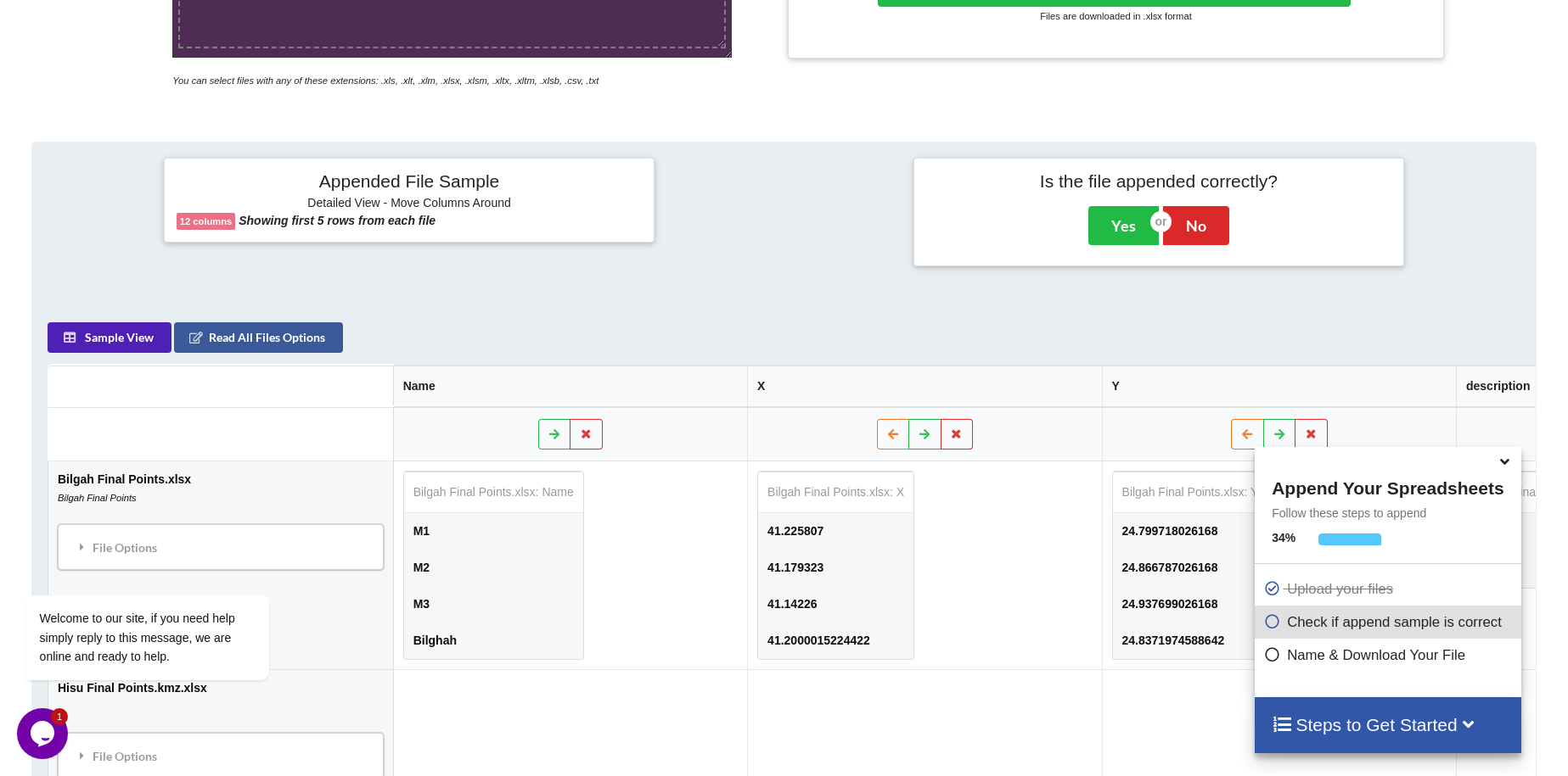
click at [142, 323] on button "Sample View" at bounding box center [110, 338] width 124 height 31
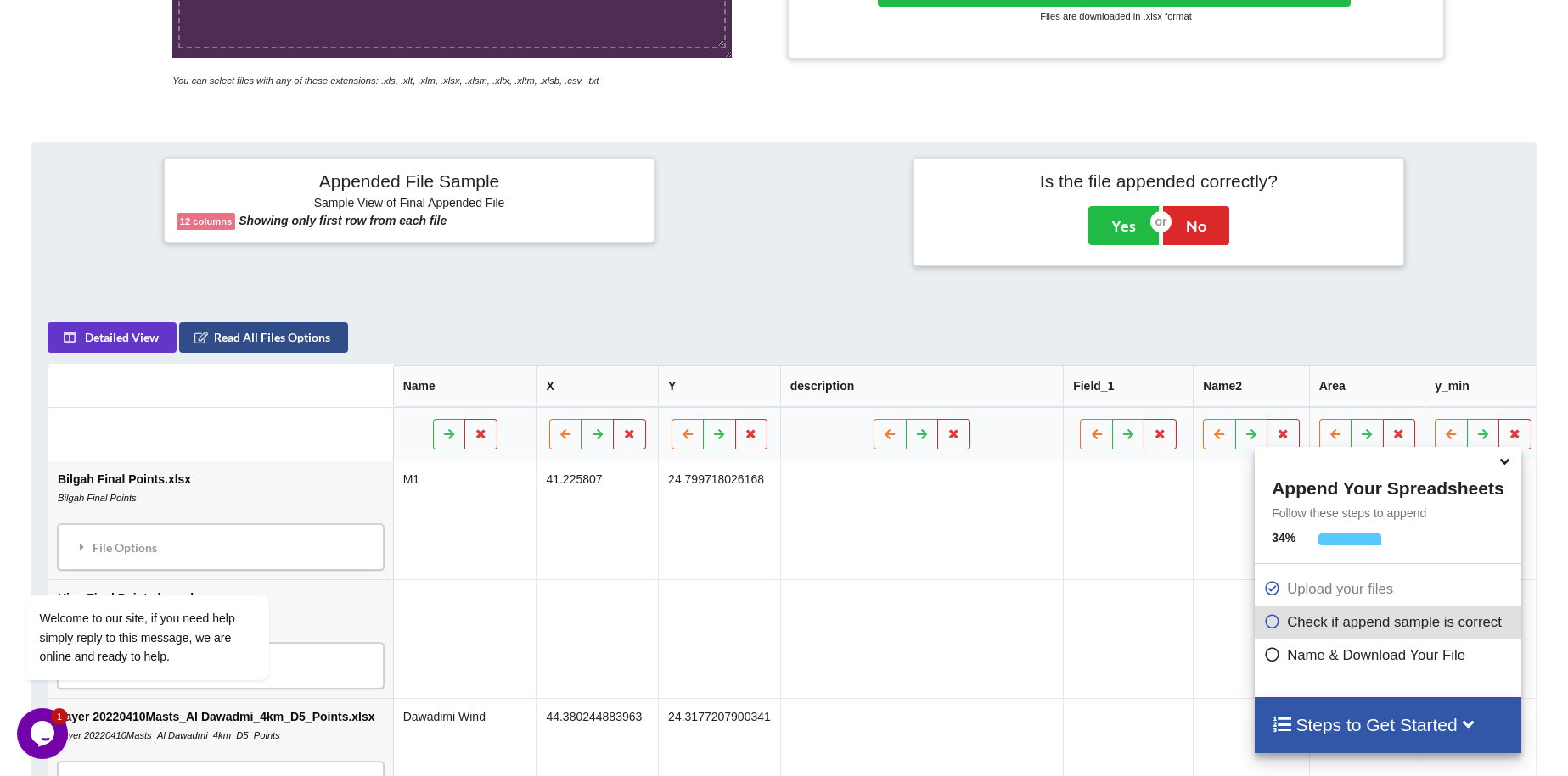
click at [223, 323] on button "Read All Files Options" at bounding box center [264, 338] width 169 height 31
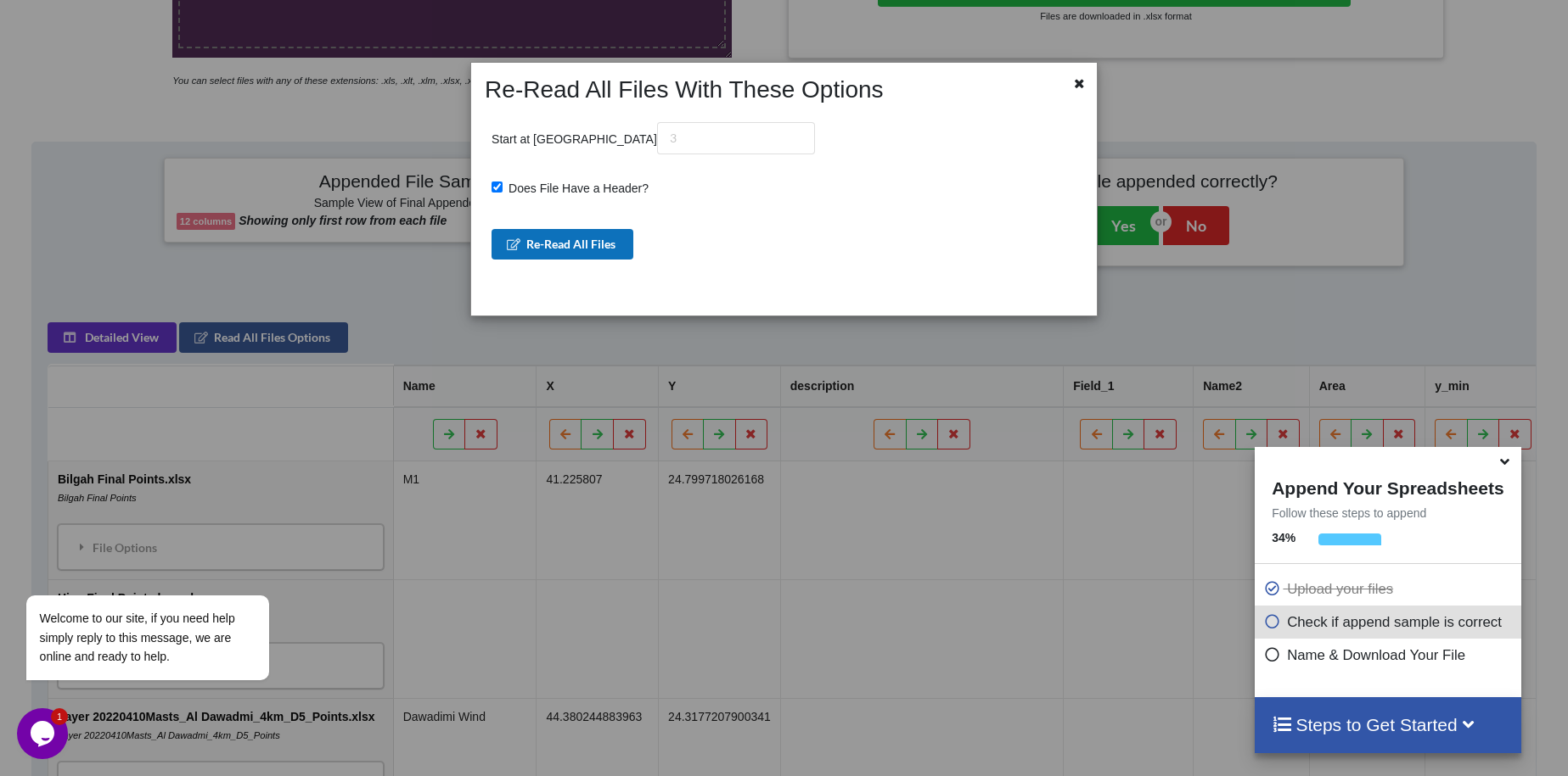
click at [533, 240] on button "Re-Read All Files" at bounding box center [561, 244] width 142 height 31
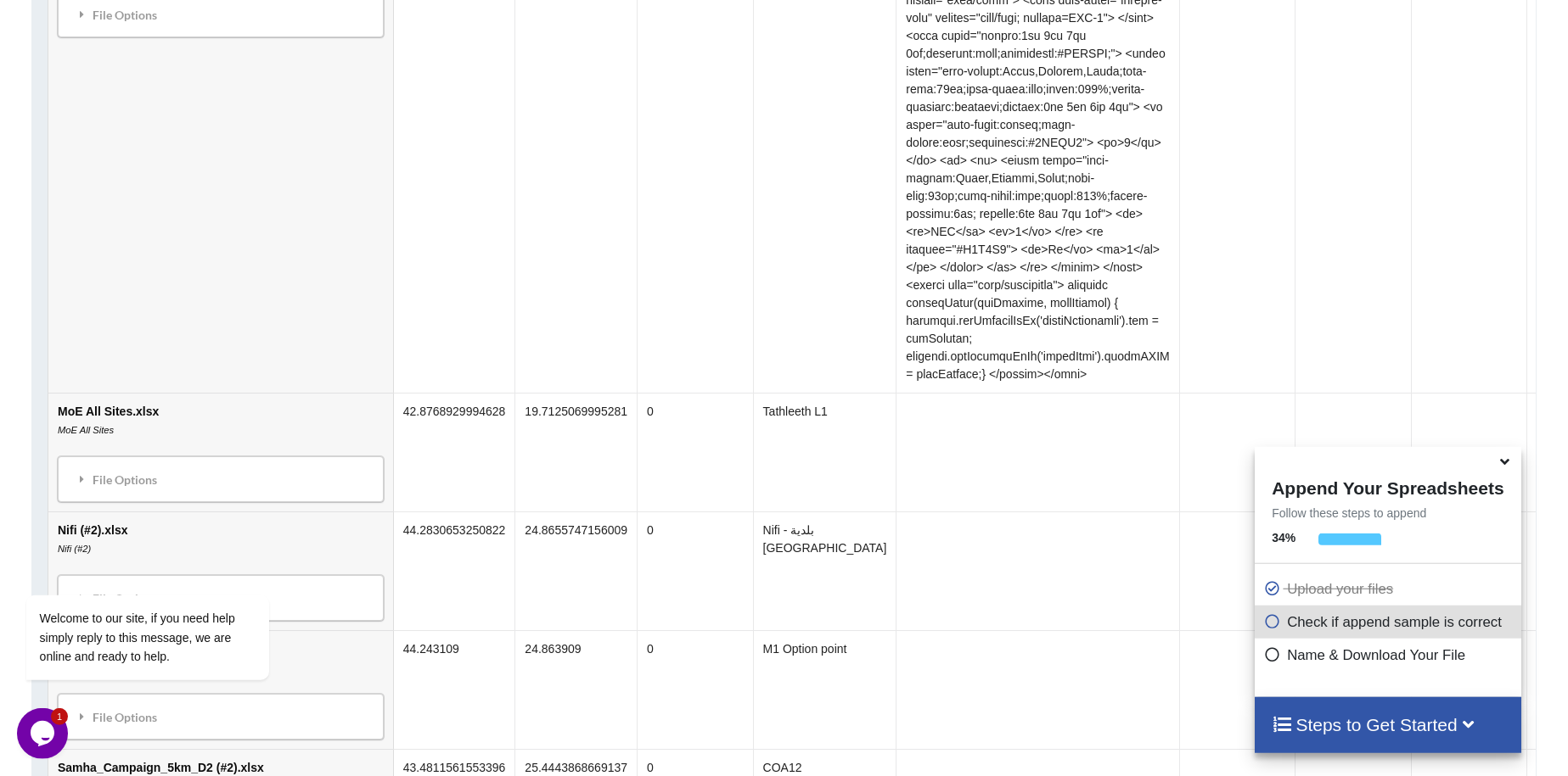
scroll to position [2537, 0]
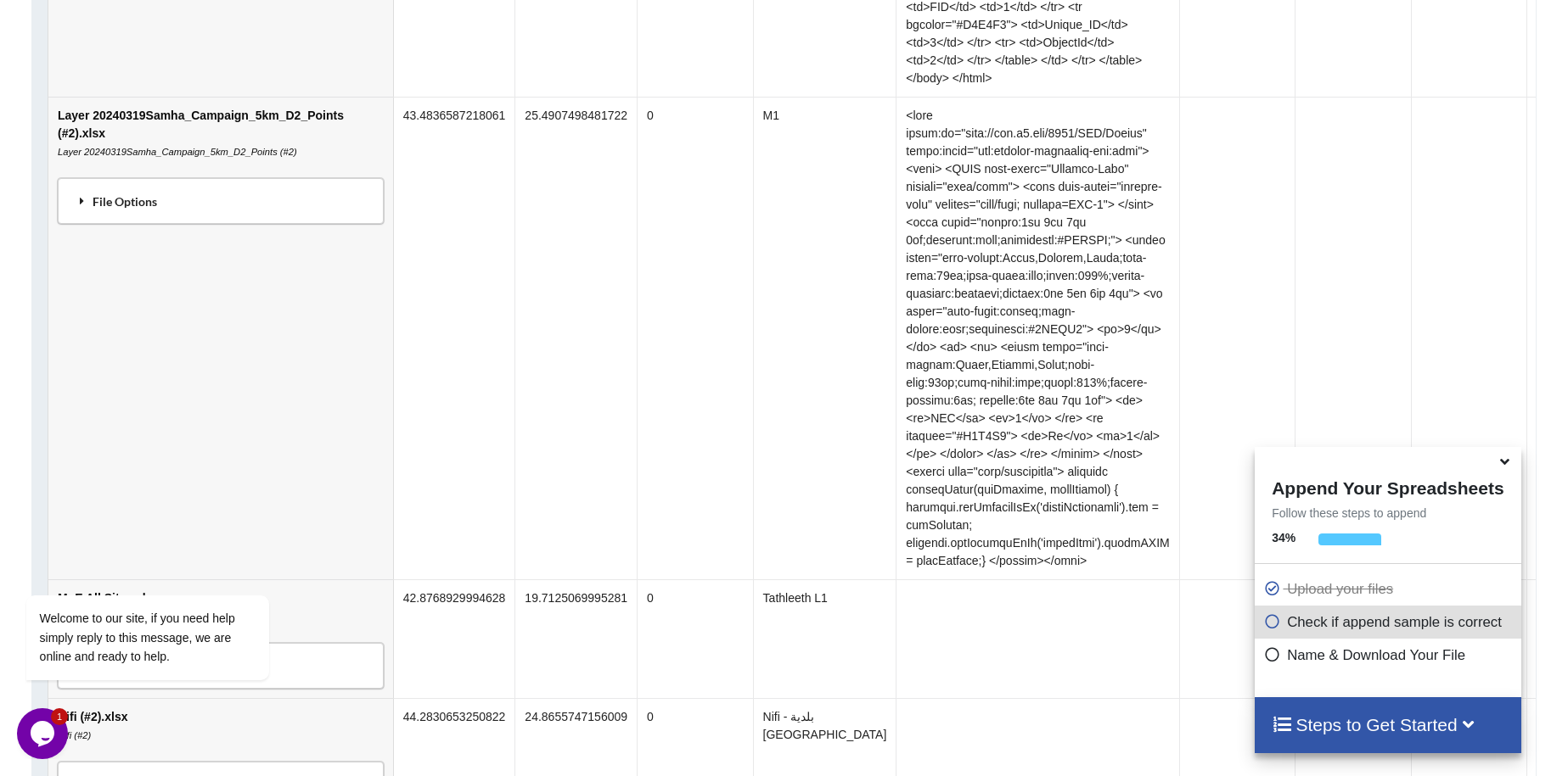
click at [208, 183] on div "File Options" at bounding box center [221, 201] width 315 height 36
click at [275, 437] on td "Layer 20240319Samha_Campaign_5km_D2_Points (#2).xlsx Layer 20240319Samha_Campai…" at bounding box center [221, 338] width 345 height 482
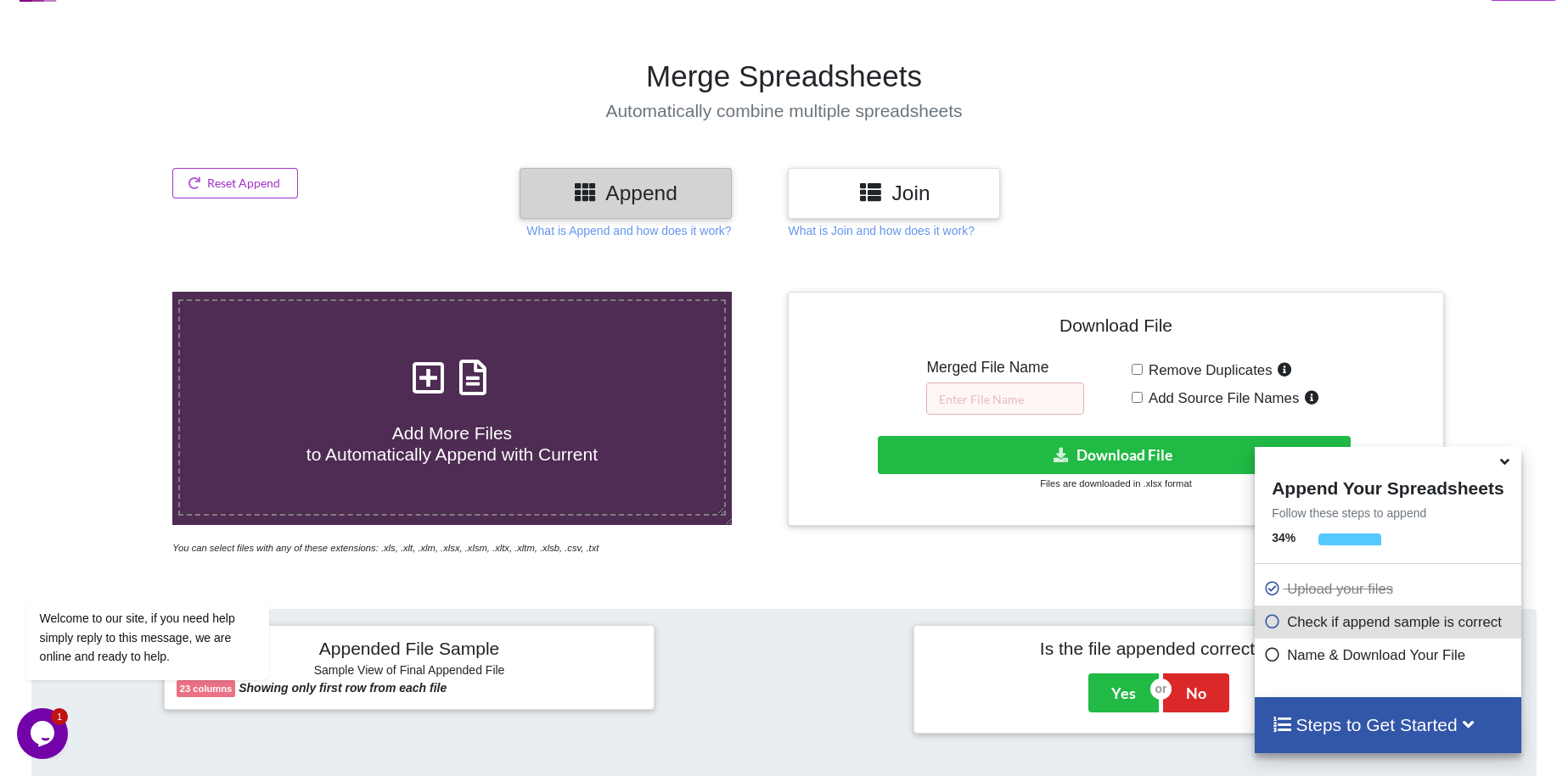
scroll to position [28, 0]
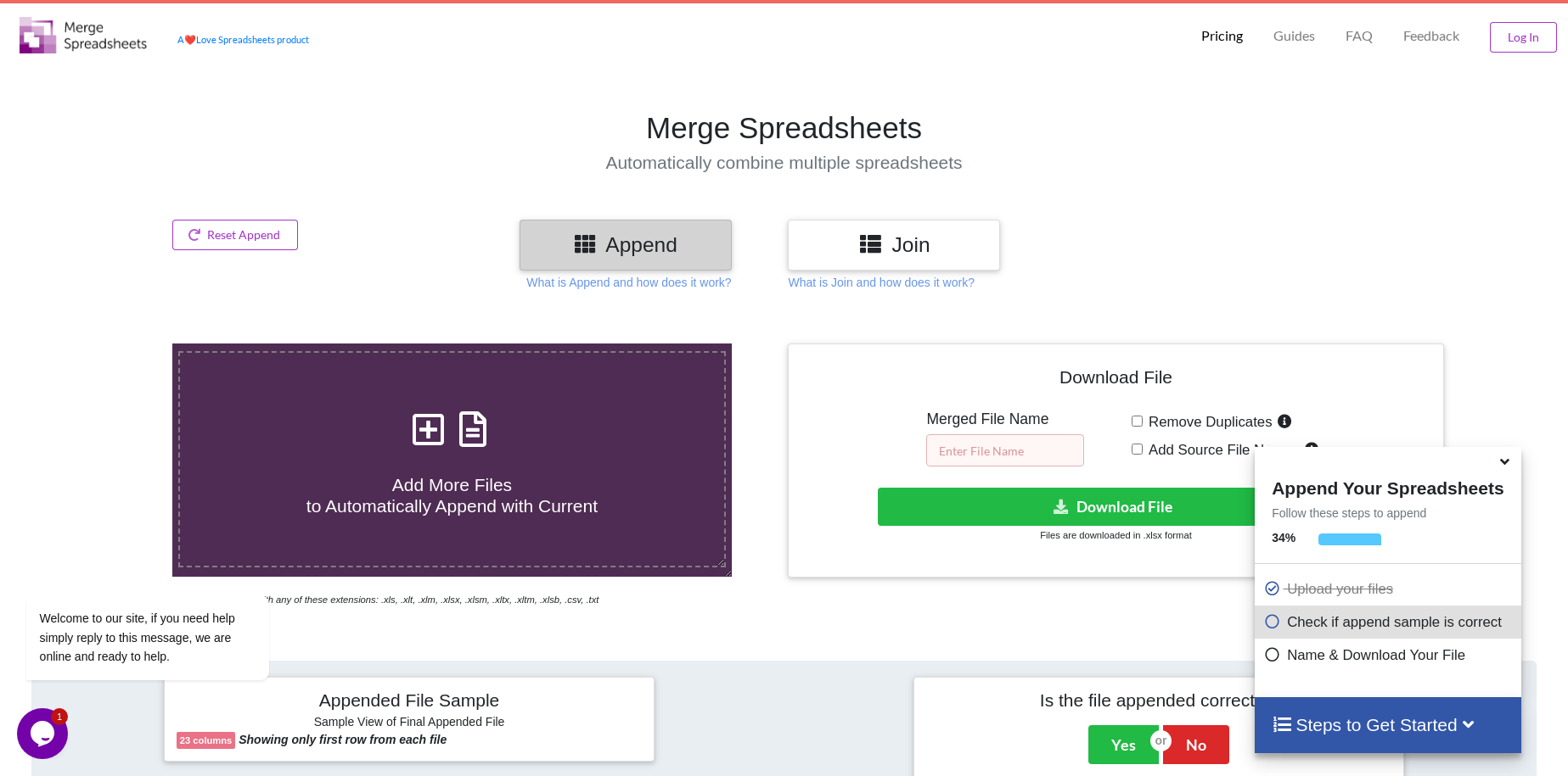
click at [1031, 434] on input "text" at bounding box center [1005, 450] width 158 height 32
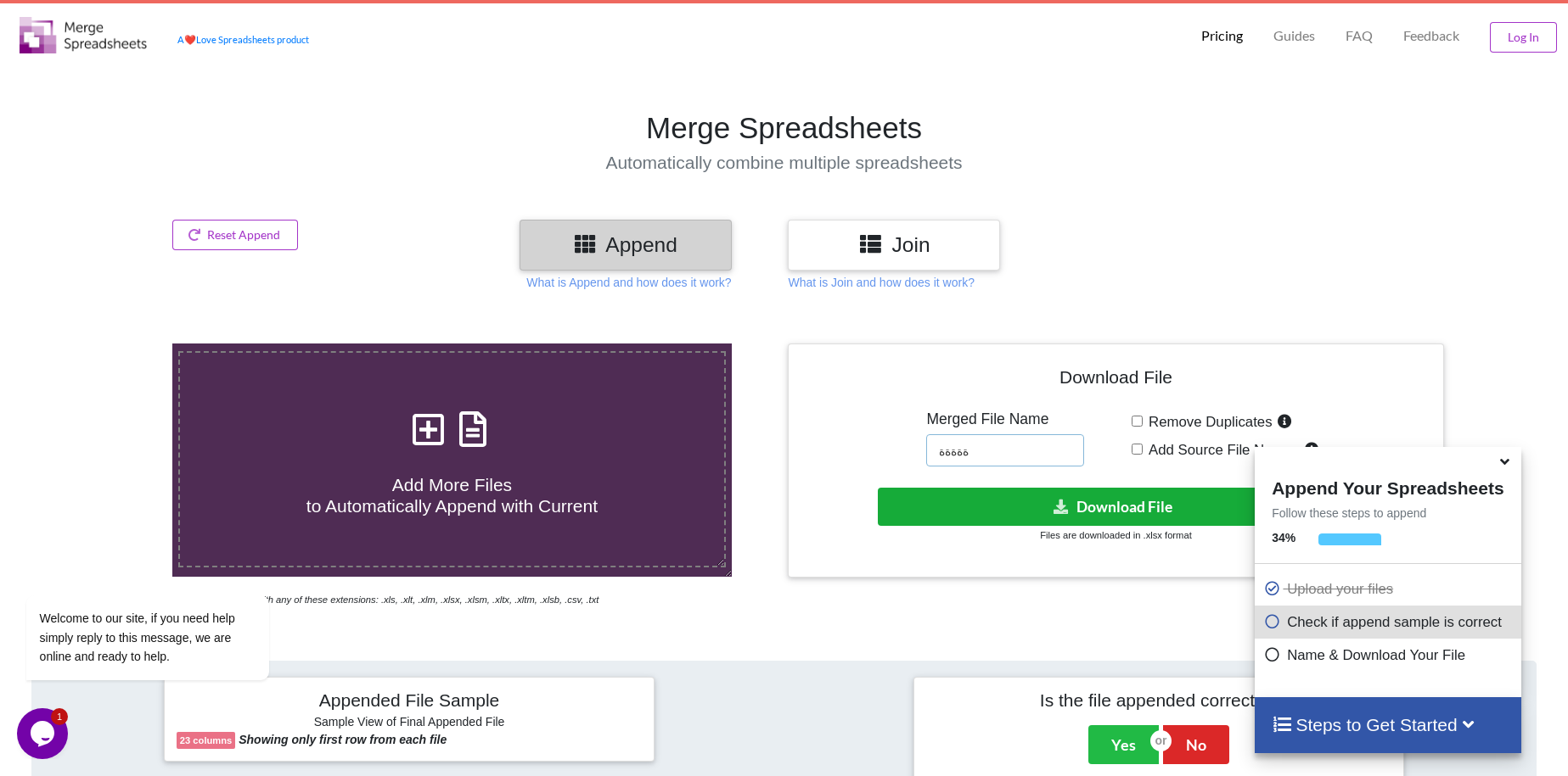
type input "ةةةةة"
click at [1031, 488] on button "Download File" at bounding box center [1115, 507] width 473 height 38
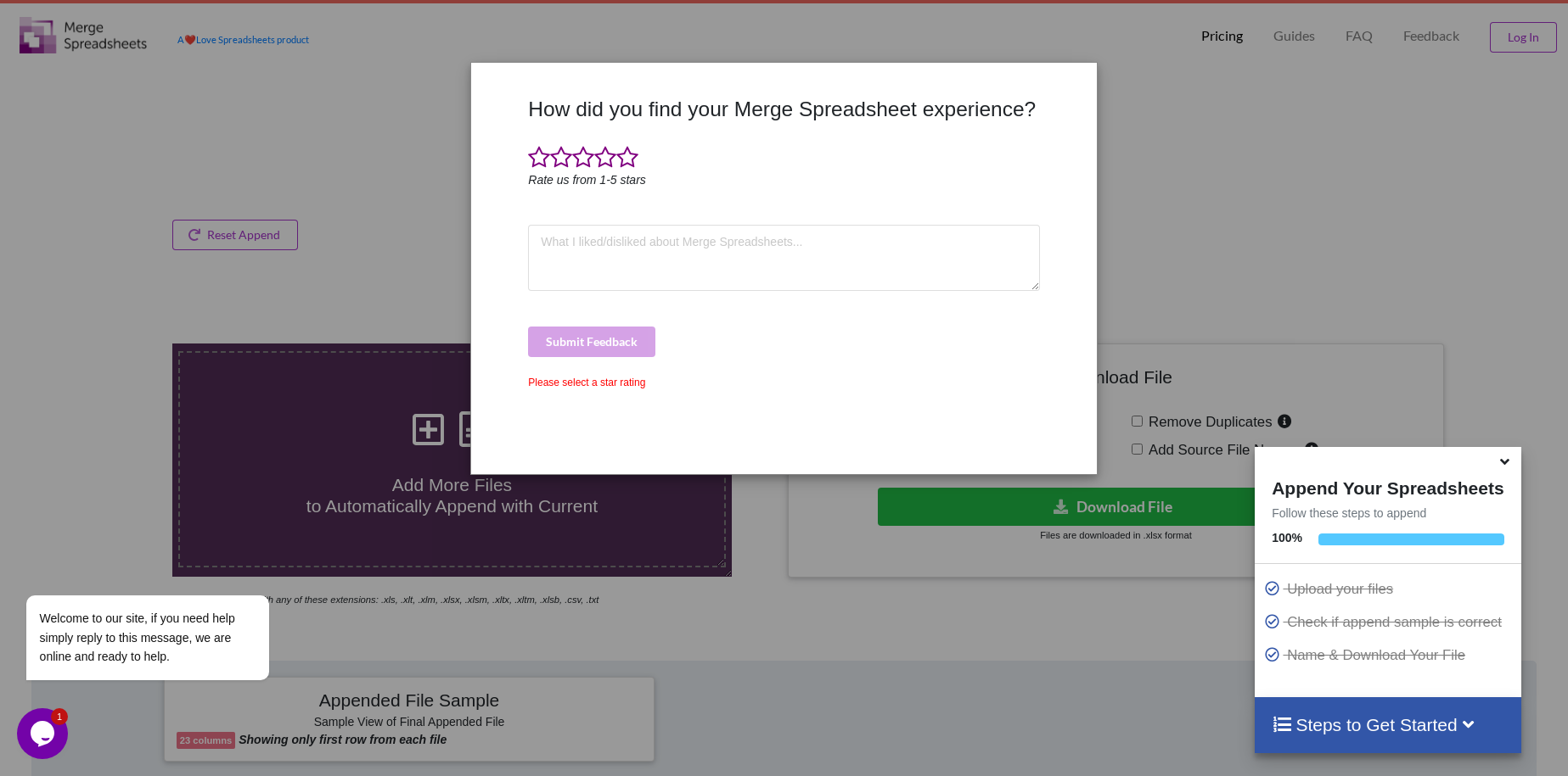
click at [579, 391] on div "How did you find your Merge Spreadsheet experience? Rate us from 1-5 stars Subm…" at bounding box center [783, 279] width 519 height 364
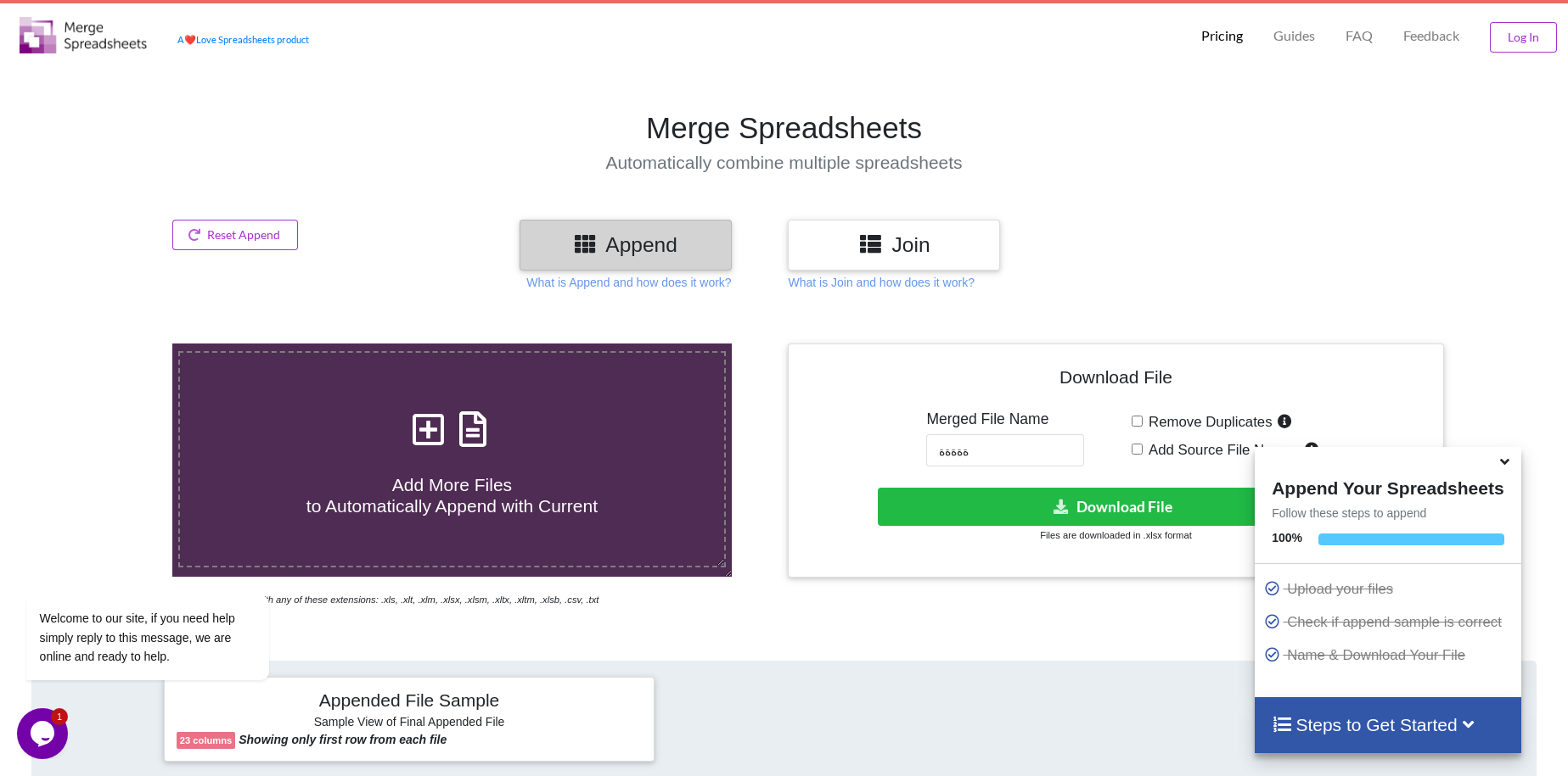
click at [493, 453] on h4 "Add More Files to Automatically Append with Current" at bounding box center [452, 485] width 544 height 65
click at [111, 343] on input "Add More Files to Automatically Append with Current" at bounding box center [111, 343] width 0 height 0
click at [464, 418] on span at bounding box center [452, 431] width 90 height 39
click at [111, 343] on input "Add More Files to Automatically Append with Current" at bounding box center [111, 343] width 0 height 0
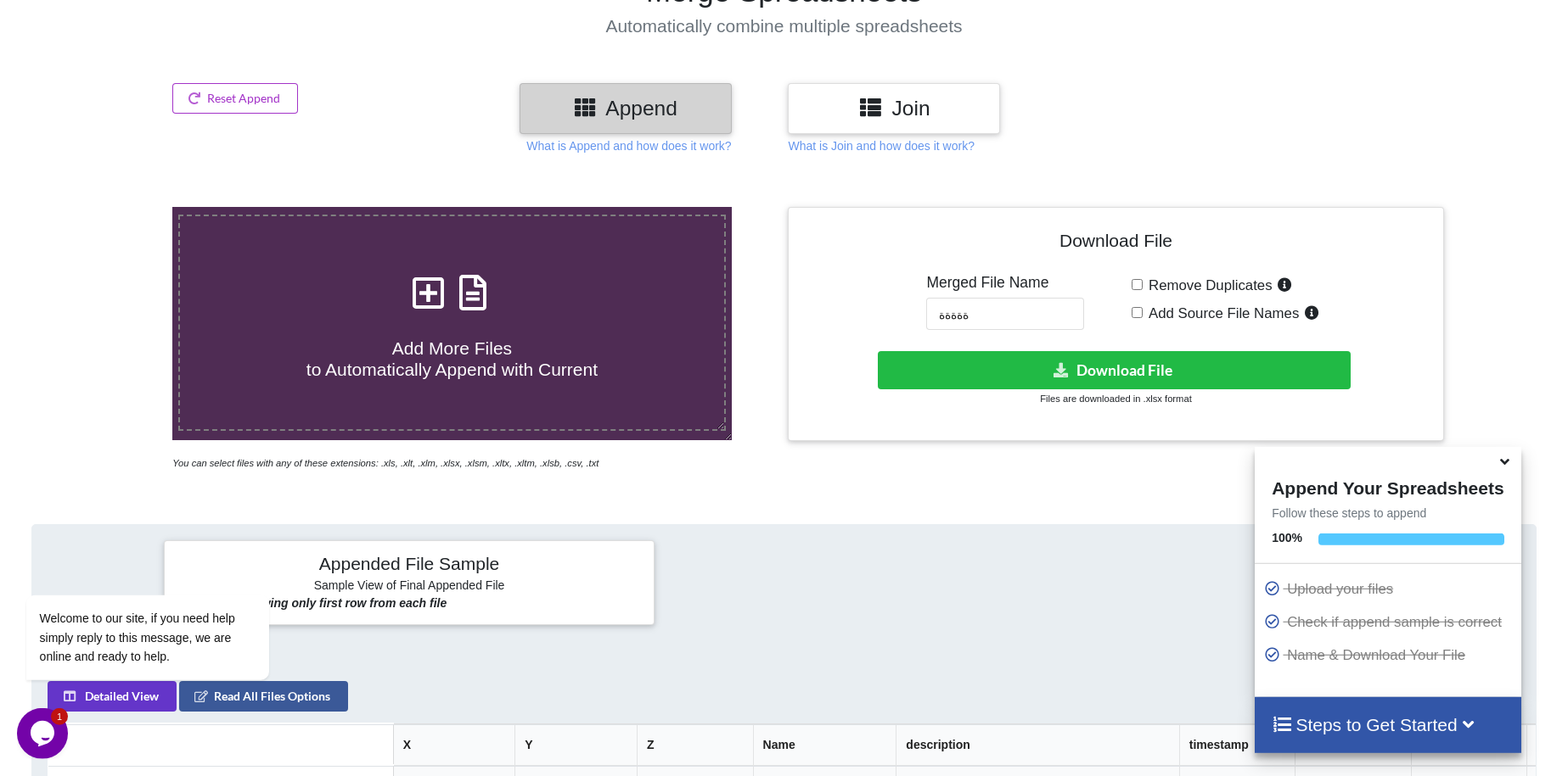
scroll to position [201, 0]
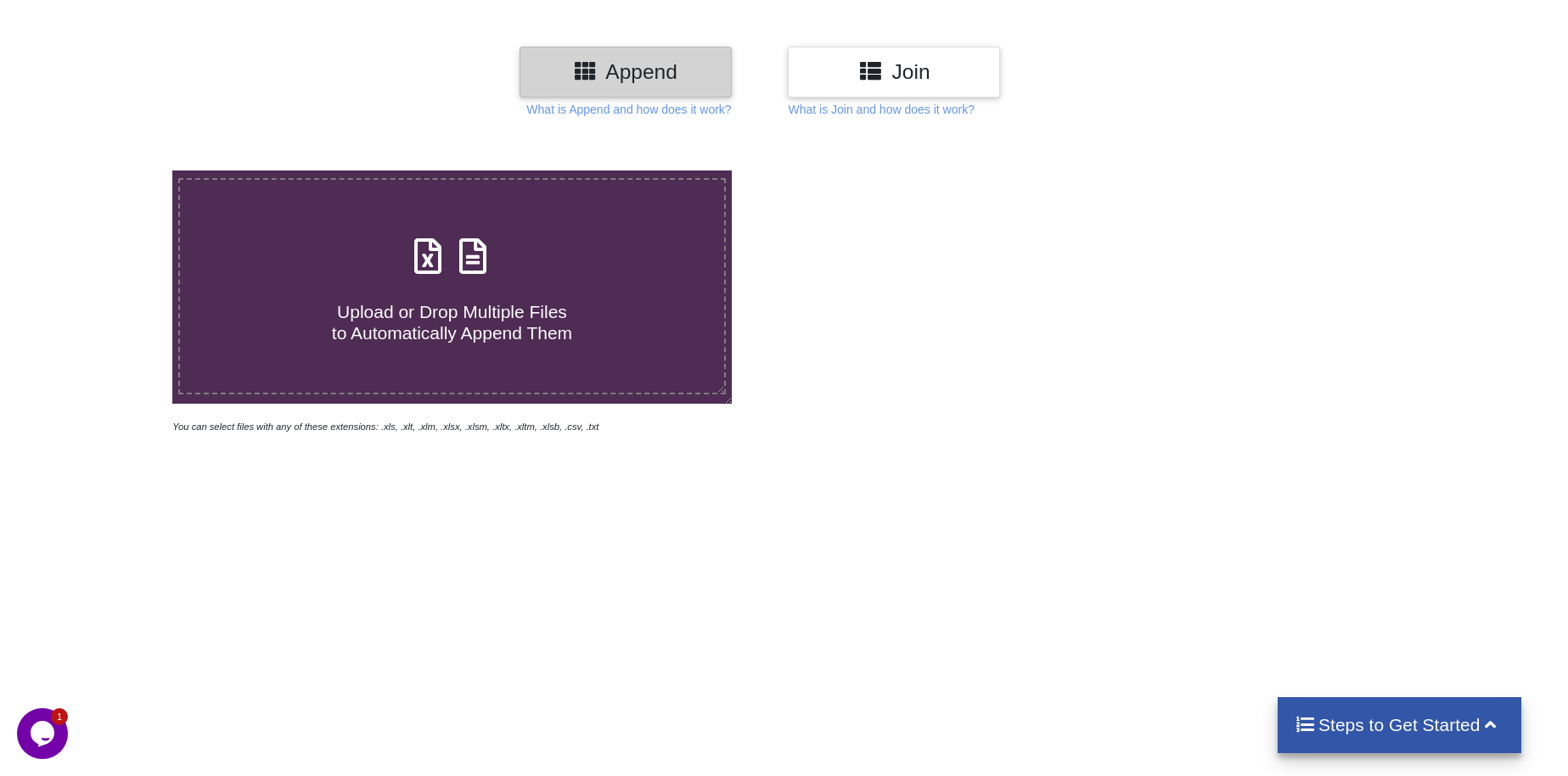
click at [513, 280] on h4 "Upload or Drop Multiple Files to Automatically Append Them" at bounding box center [452, 312] width 544 height 65
click at [111, 171] on input "Upload or Drop Multiple Files to Automatically Append Them" at bounding box center [111, 171] width 0 height 0
type input "C:\fakepath\Al Khurma 1 Stations New Points.xlsx"
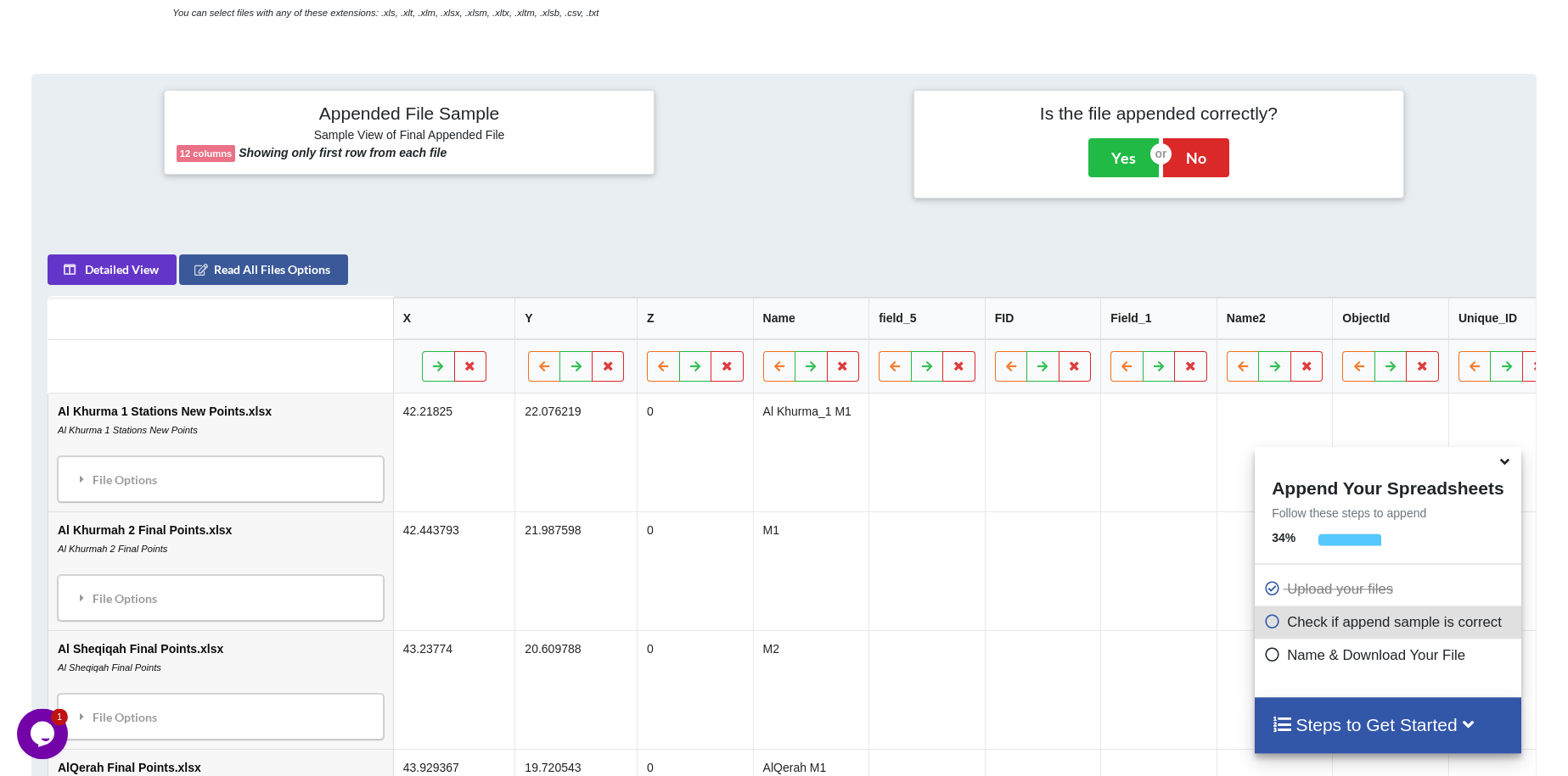
scroll to position [617, 0]
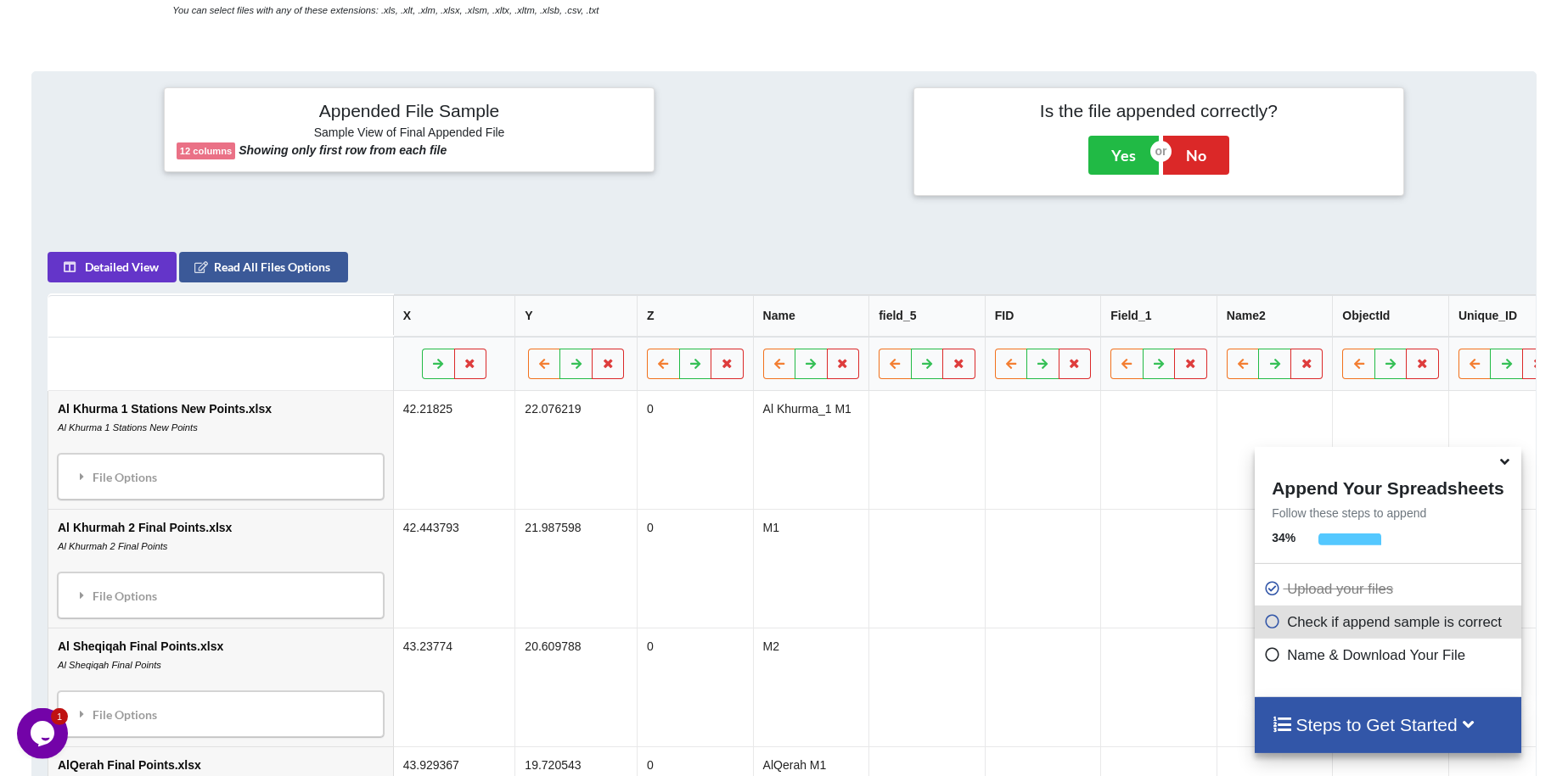
click at [1507, 462] on icon at bounding box center [1504, 459] width 18 height 15
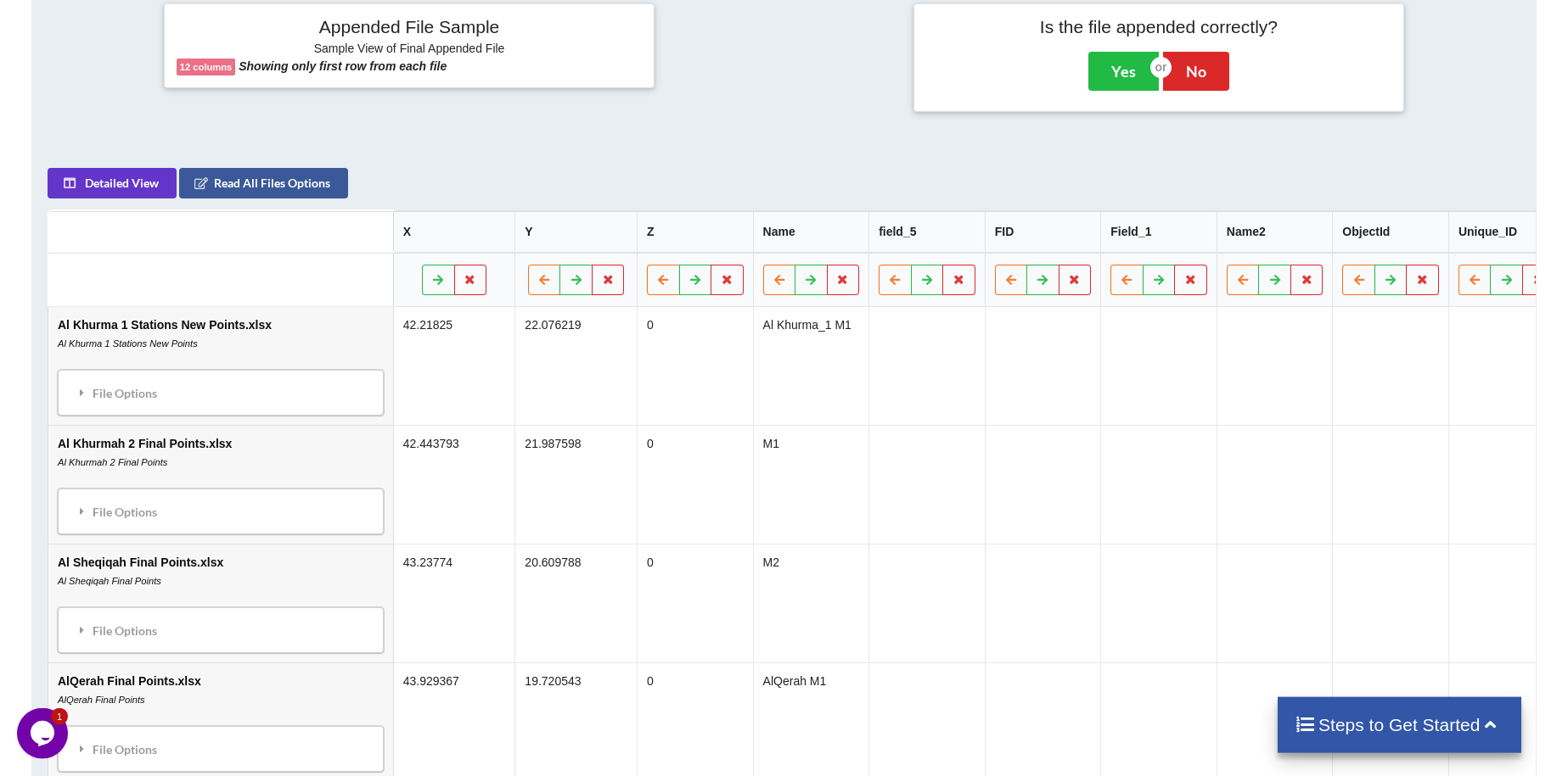
scroll to position [701, 0]
click at [720, 275] on icon at bounding box center [727, 280] width 14 height 10
click at [610, 181] on button "Delete Column" at bounding box center [586, 174] width 114 height 31
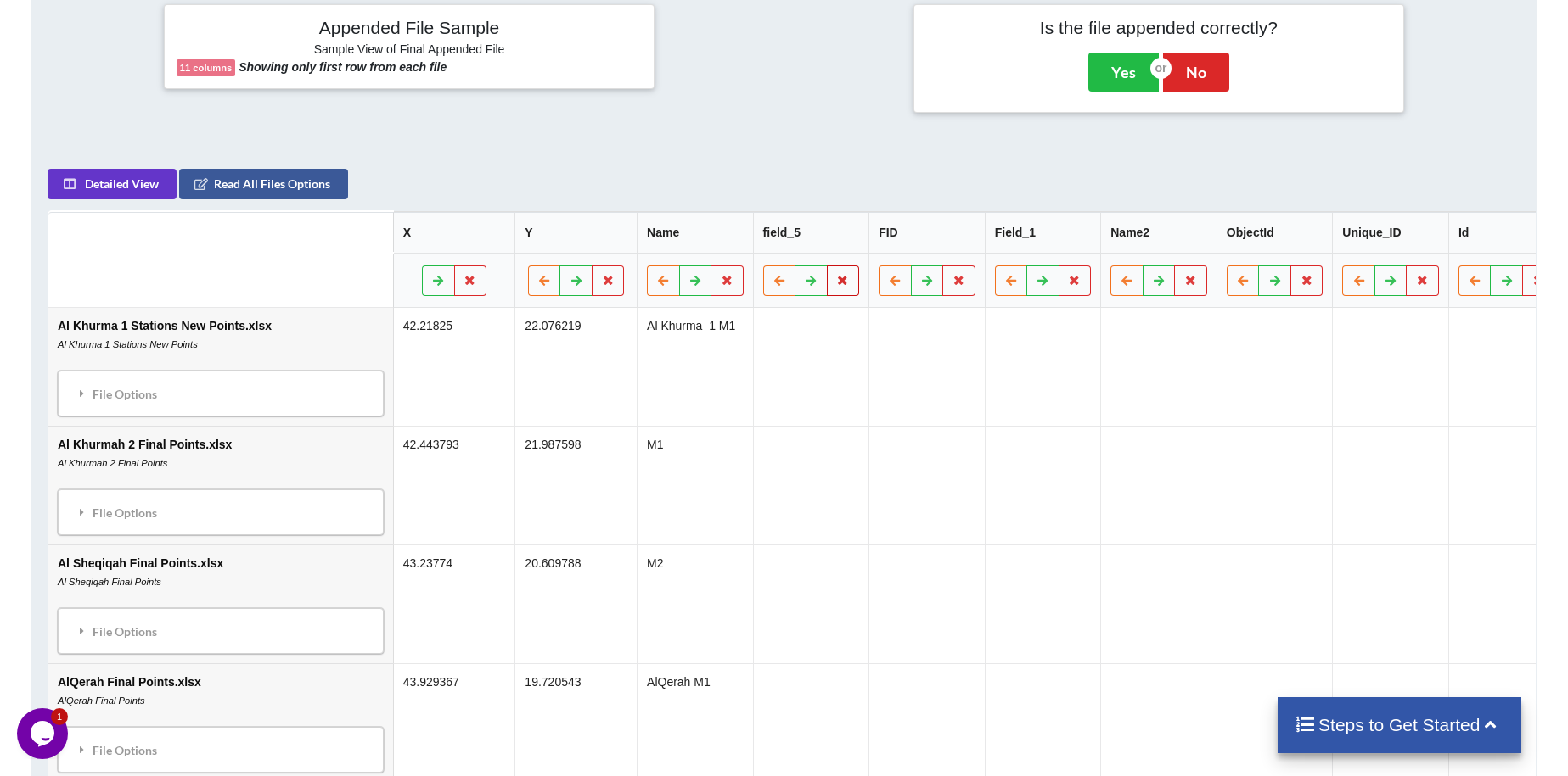
click at [836, 275] on icon at bounding box center [842, 280] width 14 height 10
click at [689, 163] on button "Delete Column" at bounding box center [701, 174] width 114 height 31
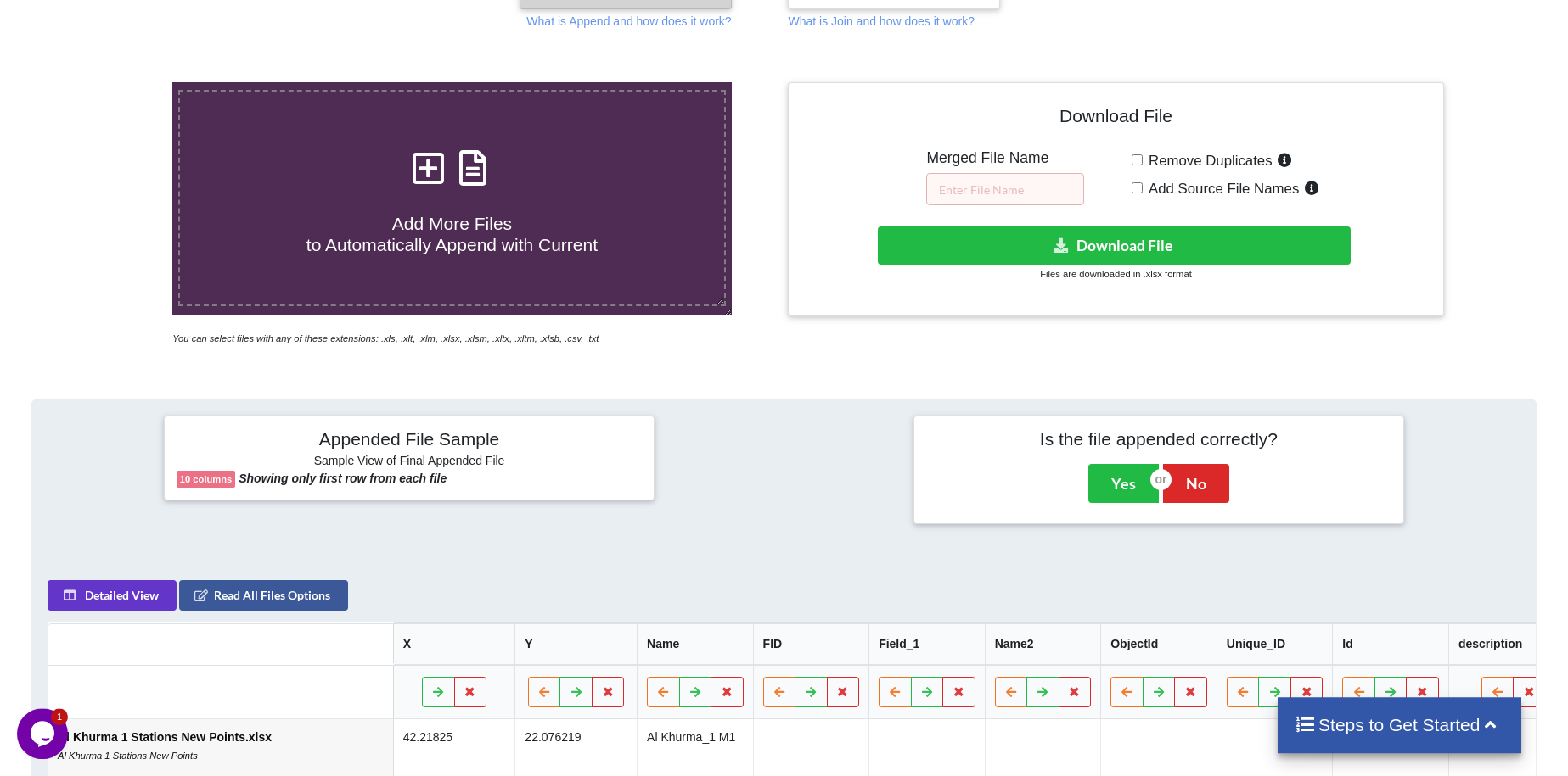
scroll to position [95, 0]
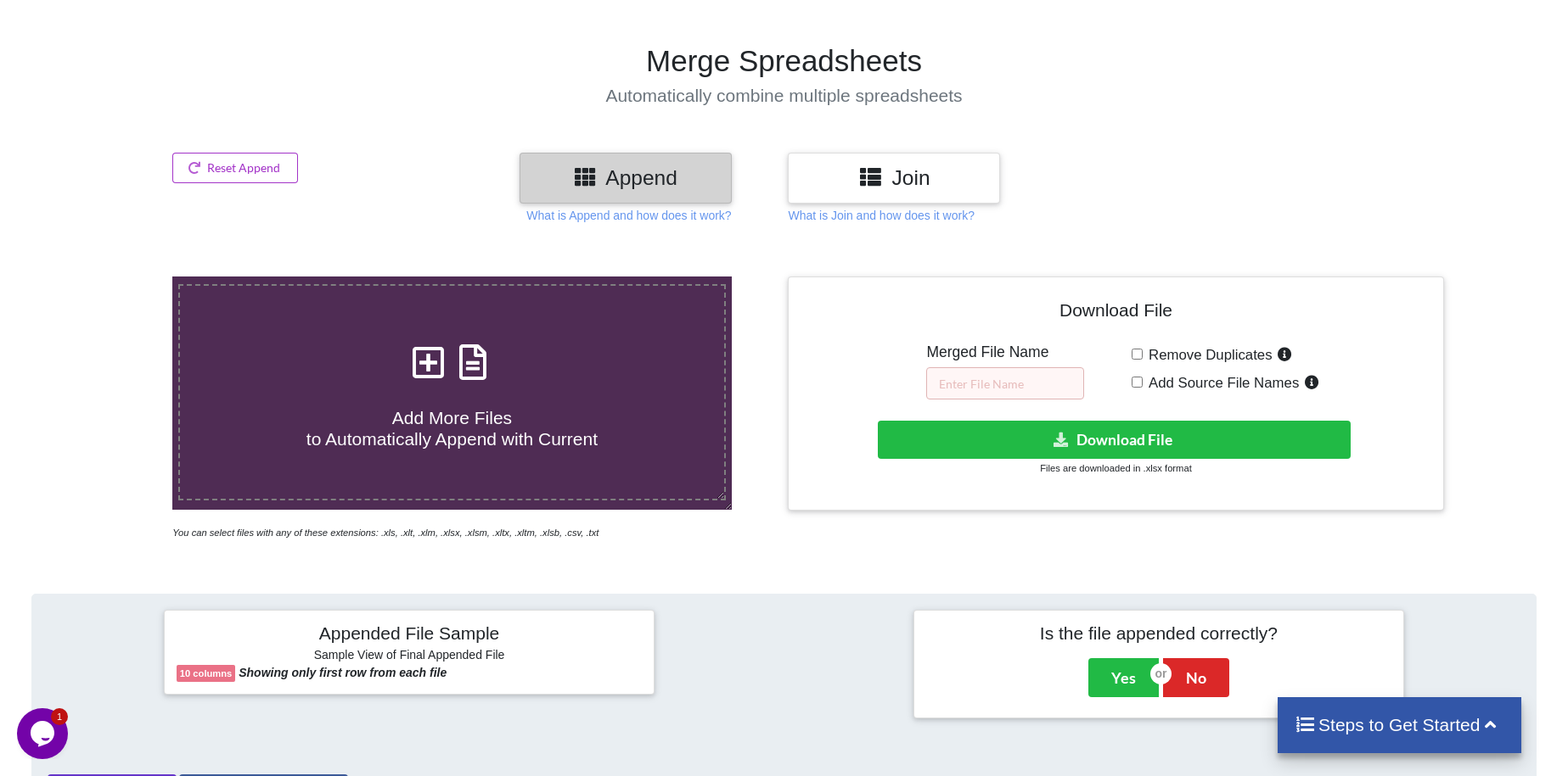
click at [1139, 376] on input "Add Source File Names" at bounding box center [1137, 382] width 11 height 11
checkbox input "true"
click at [971, 367] on input "text" at bounding box center [1005, 383] width 158 height 32
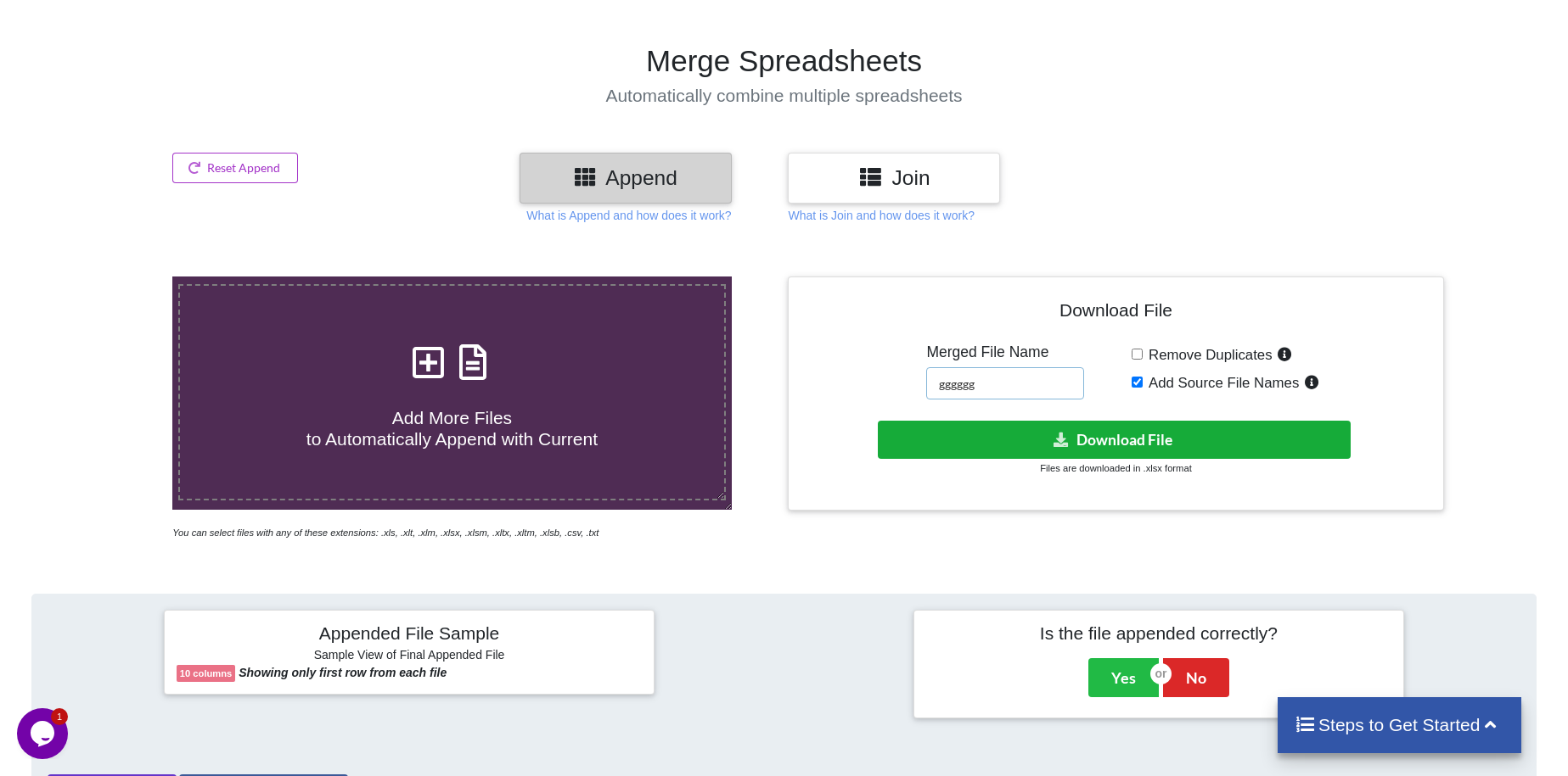
type input "gggggg"
click at [1015, 420] on button "Download File" at bounding box center [1115, 439] width 473 height 38
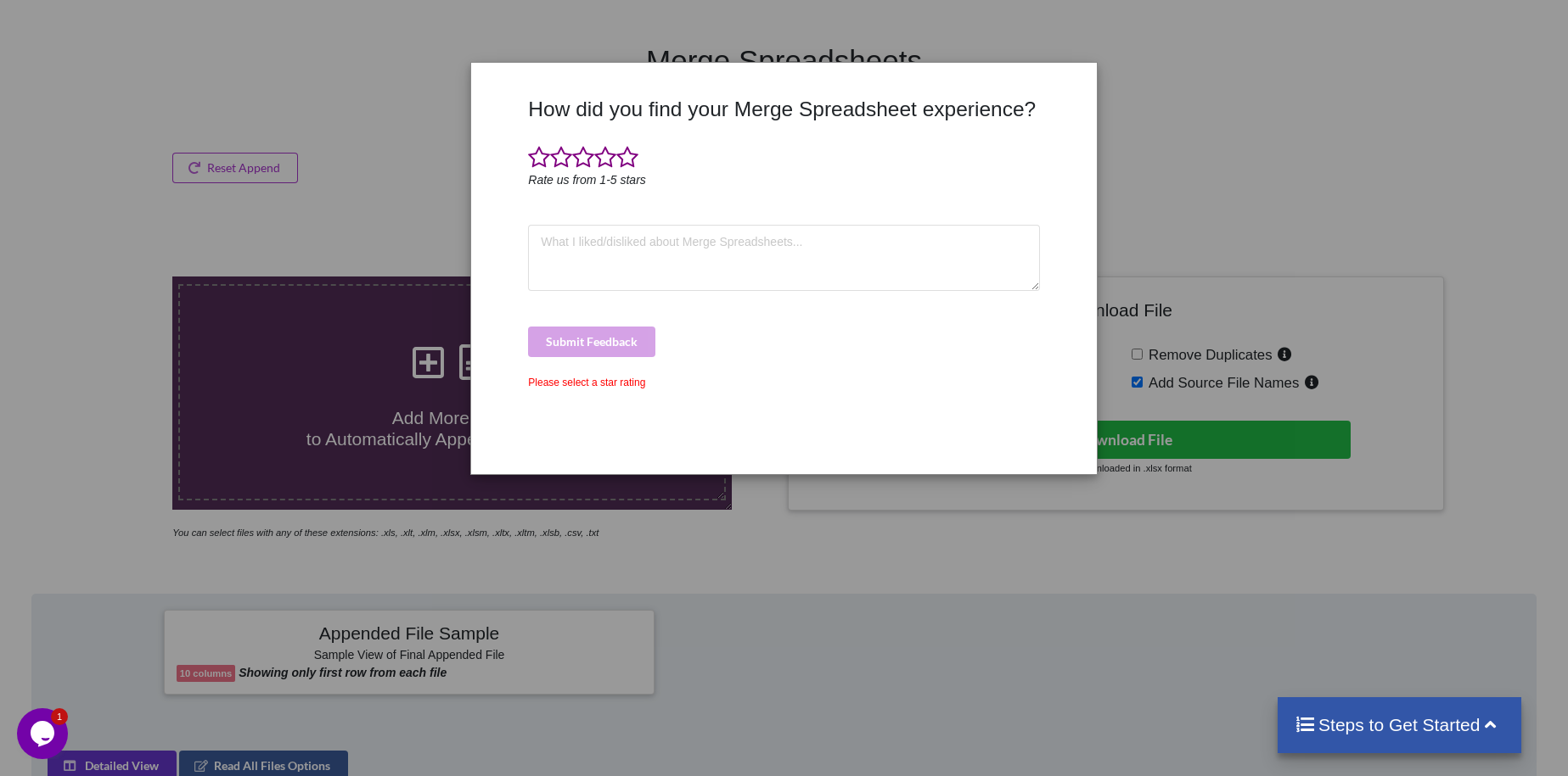
click at [1047, 591] on div "How did you find your Merge Spreadsheet experience? Rate us from 1-5 stars Subm…" at bounding box center [784, 388] width 1568 height 776
